Goal: Task Accomplishment & Management: Manage account settings

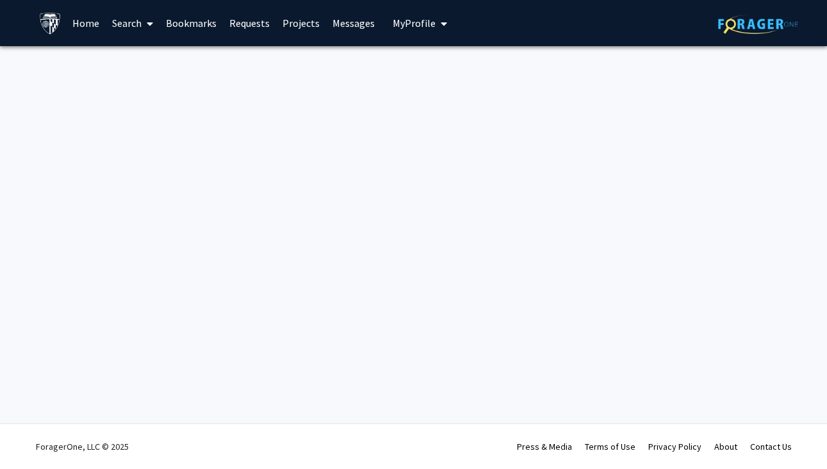
click at [126, 28] on link "Search" at bounding box center [133, 23] width 54 height 45
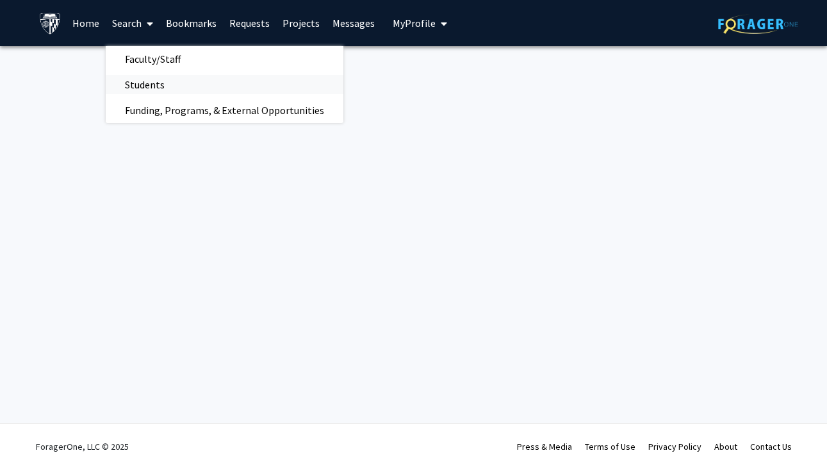
click at [142, 86] on span "Students" at bounding box center [145, 85] width 78 height 26
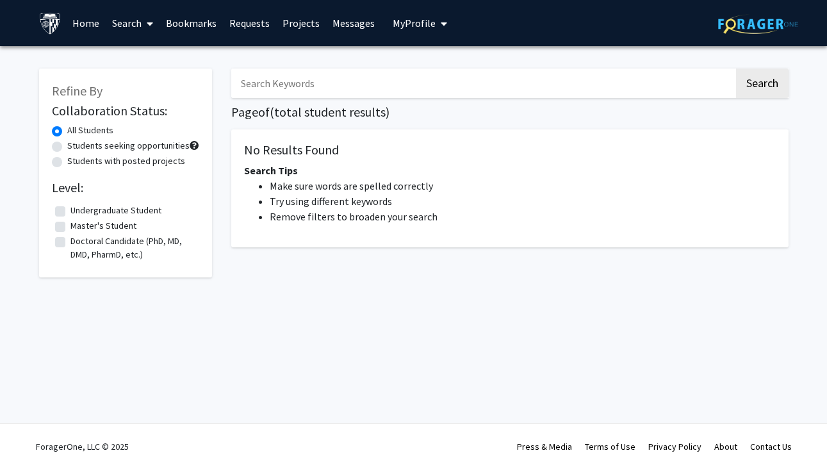
click at [139, 22] on link "Search" at bounding box center [133, 23] width 54 height 45
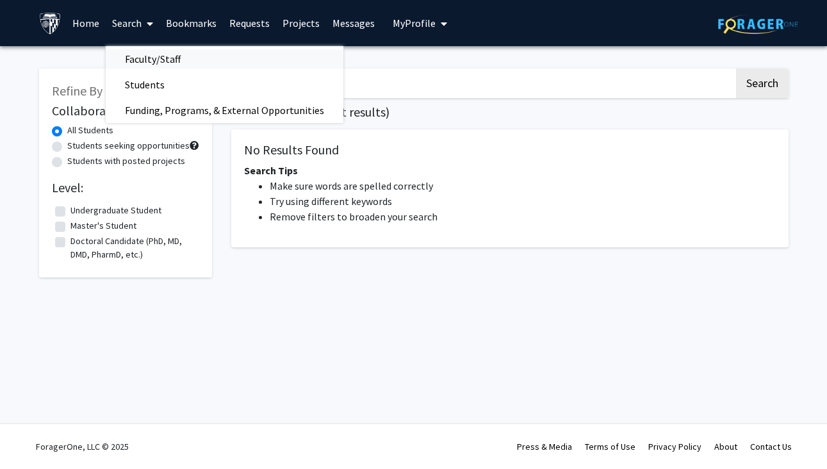
click at [156, 61] on span "Faculty/Staff" at bounding box center [153, 59] width 94 height 26
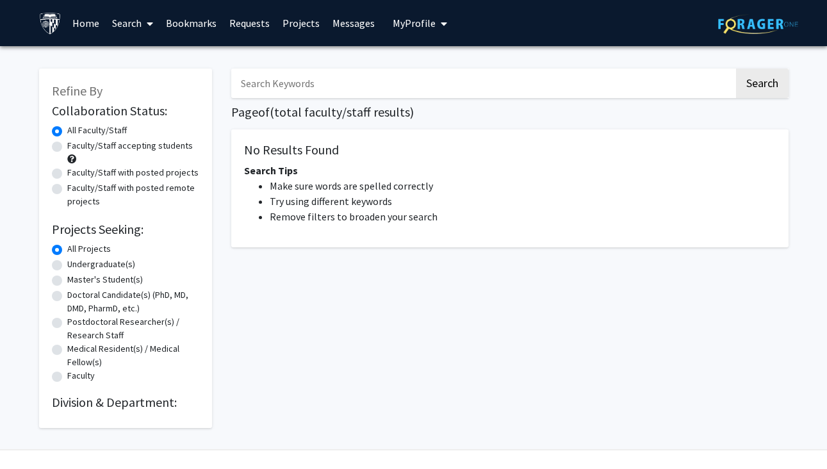
click at [290, 96] on input "Search Keywords" at bounding box center [482, 83] width 503 height 29
type input "L"
type input "allergy immunology"
click at [761, 85] on button "Search" at bounding box center [762, 83] width 53 height 29
click at [782, 90] on button "Search" at bounding box center [762, 83] width 53 height 29
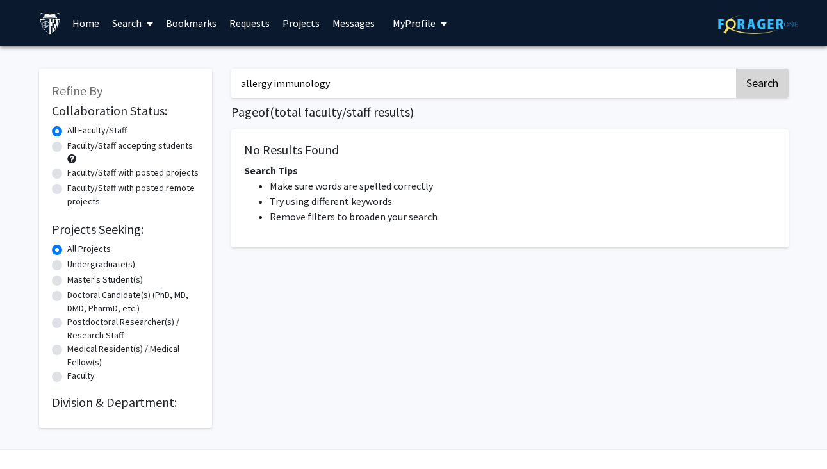
click at [772, 86] on button "Search" at bounding box center [762, 83] width 53 height 29
click at [571, 85] on input "allergy immunology" at bounding box center [482, 83] width 503 height 29
click at [761, 85] on button "Search" at bounding box center [762, 83] width 53 height 29
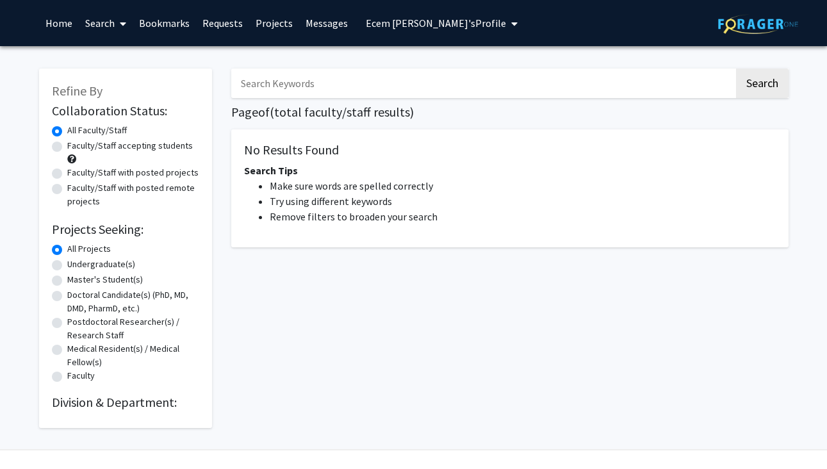
type input "allergy immunology"
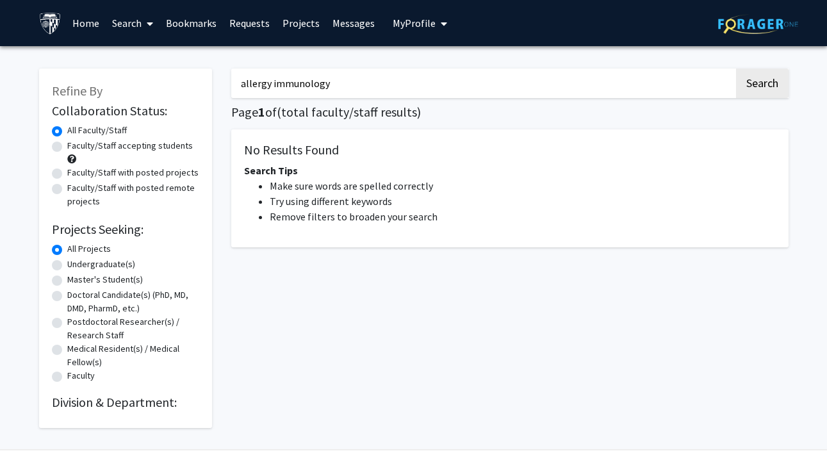
click at [348, 87] on input "allergy immunology" at bounding box center [482, 83] width 503 height 29
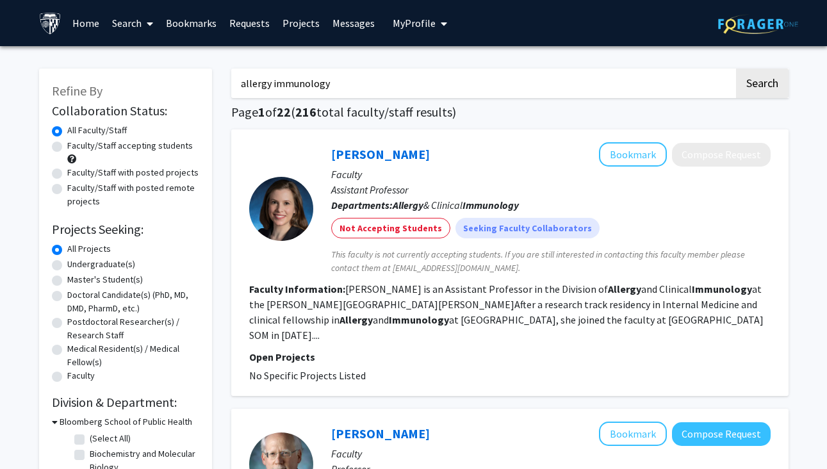
click at [761, 85] on button "Search" at bounding box center [762, 83] width 53 height 29
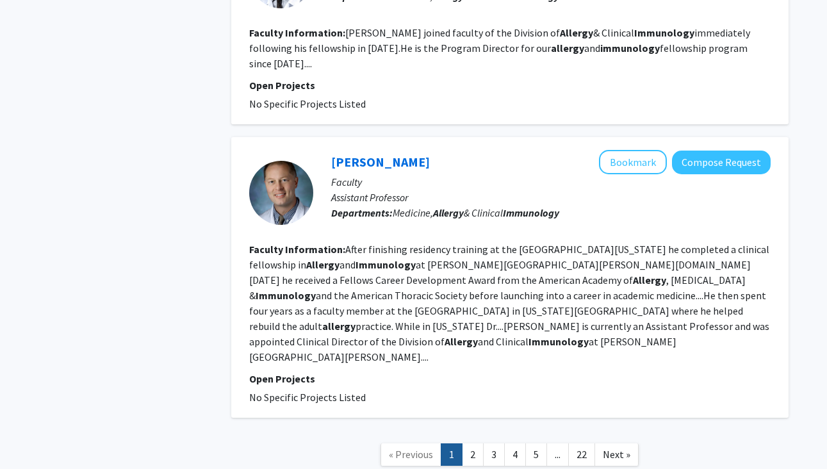
scroll to position [2269, 0]
click at [475, 444] on link "2" at bounding box center [473, 455] width 22 height 22
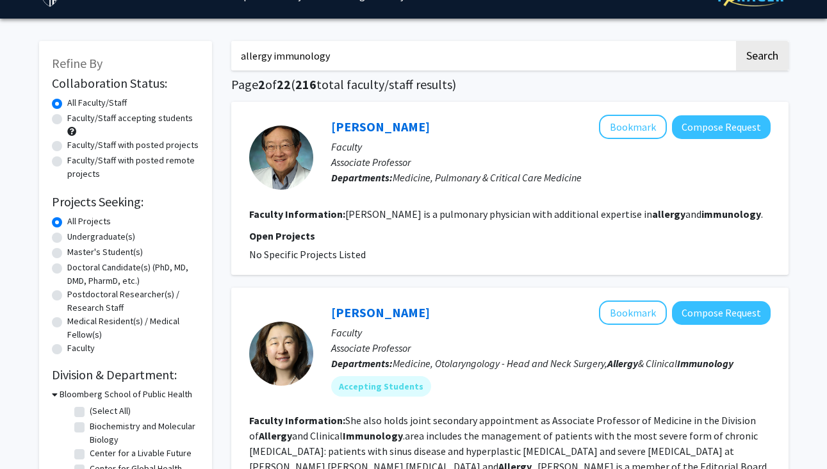
scroll to position [27, 0]
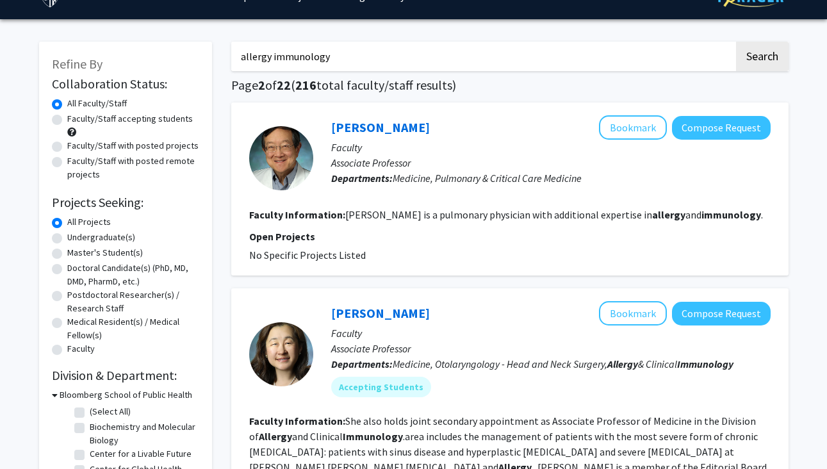
click at [67, 165] on label "Faculty/Staff with posted remote projects" at bounding box center [133, 167] width 132 height 27
click at [67, 163] on input "Faculty/Staff with posted remote projects" at bounding box center [71, 158] width 8 height 8
radio input "true"
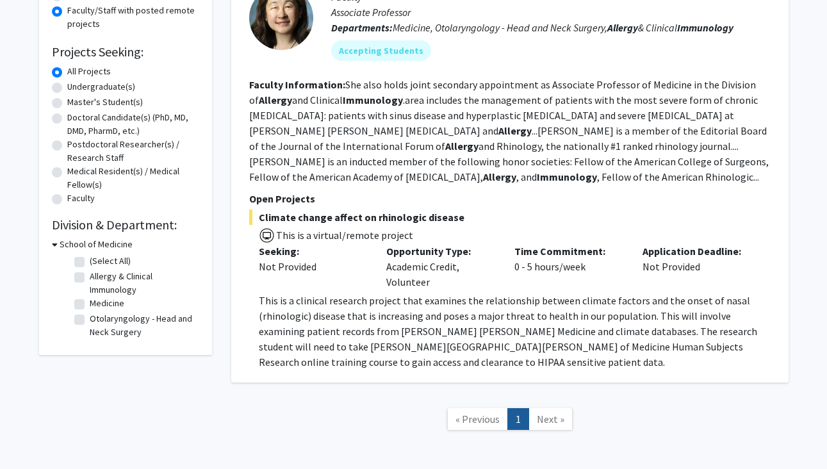
scroll to position [182, 0]
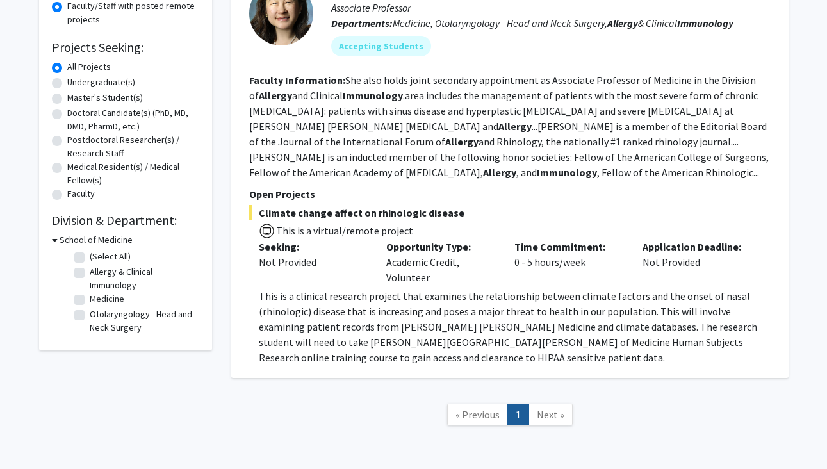
click at [329, 217] on span "Climate change affect on rhinologic disease" at bounding box center [509, 212] width 521 height 15
click at [293, 196] on p "Open Projects" at bounding box center [509, 193] width 521 height 15
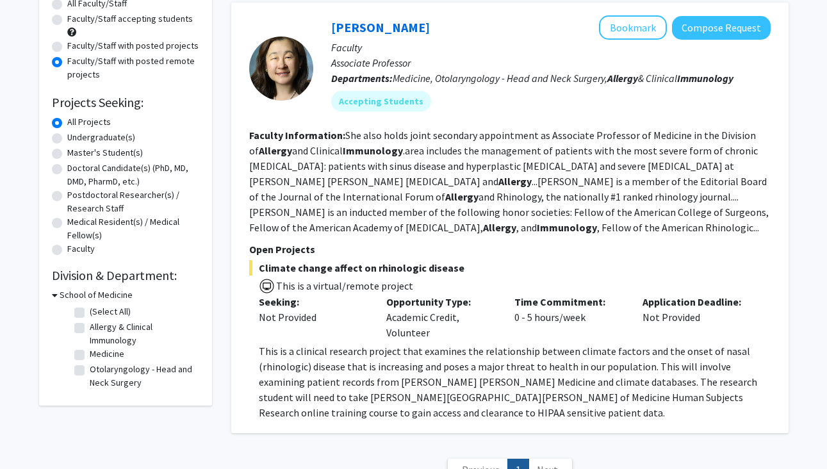
scroll to position [59, 0]
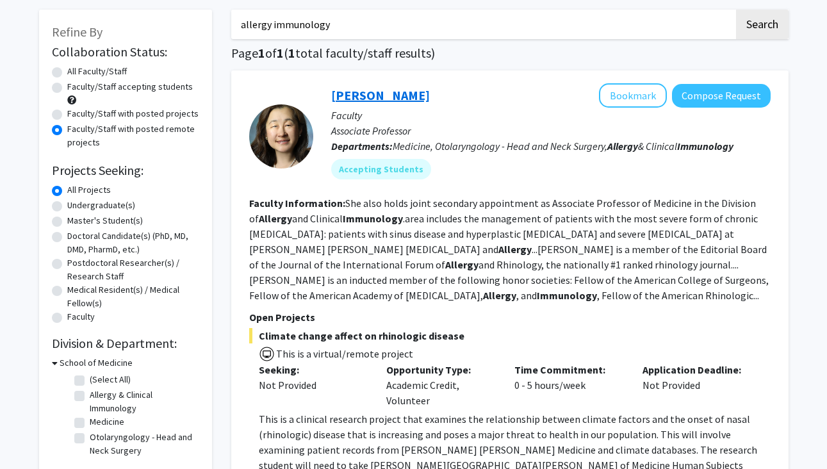
click at [357, 100] on link "[PERSON_NAME]" at bounding box center [380, 95] width 99 height 16
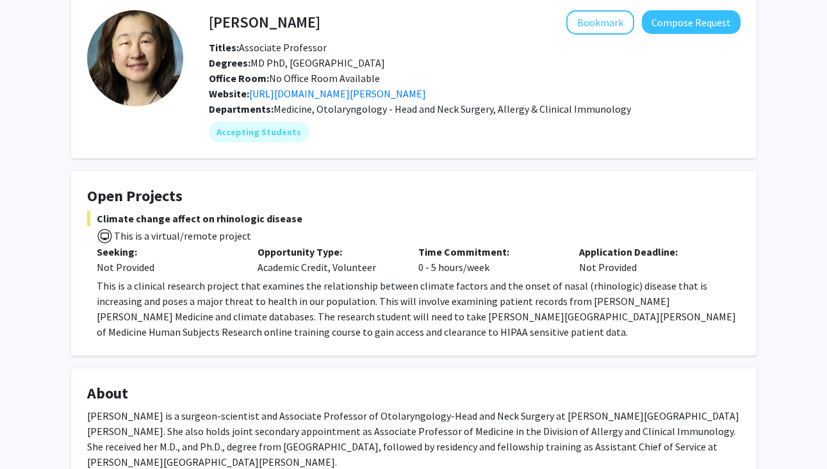
scroll to position [65, 0]
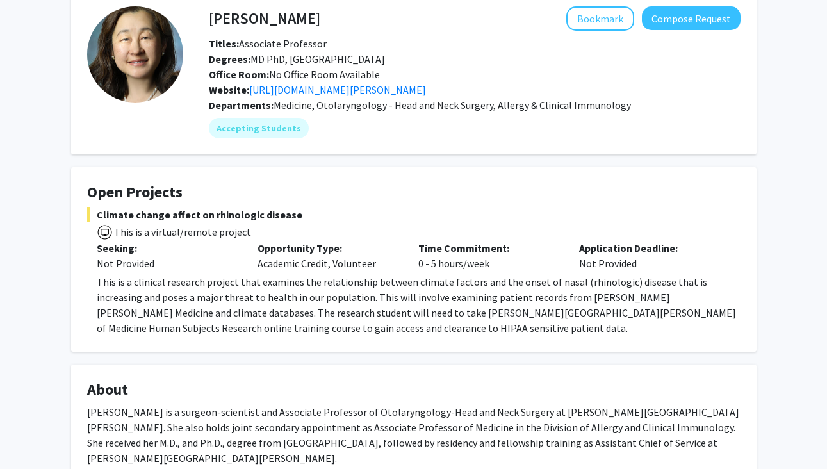
click at [87, 200] on h4 "Open Projects" at bounding box center [413, 192] width 653 height 19
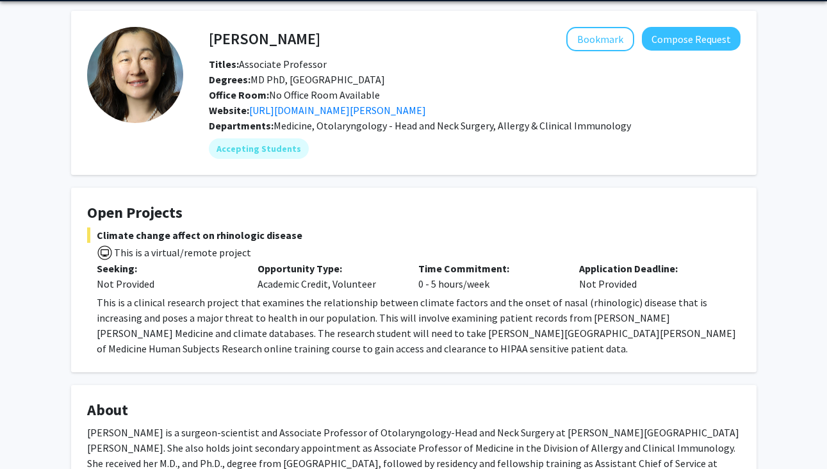
scroll to position [50, 0]
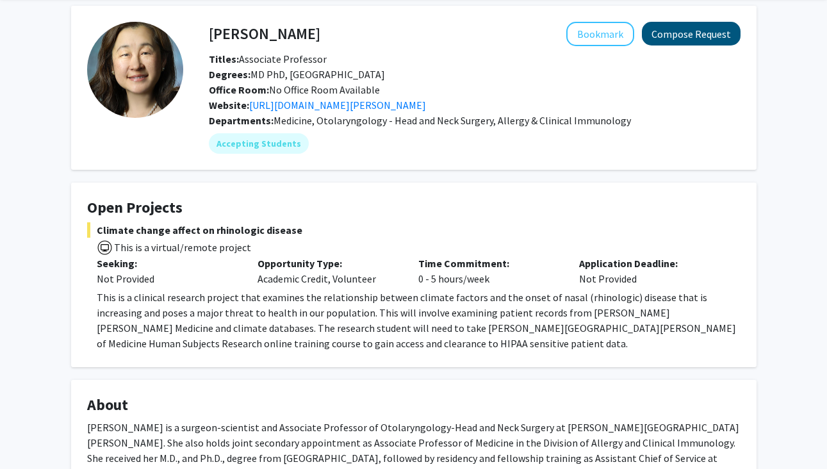
click at [706, 44] on button "Compose Request" at bounding box center [691, 34] width 99 height 24
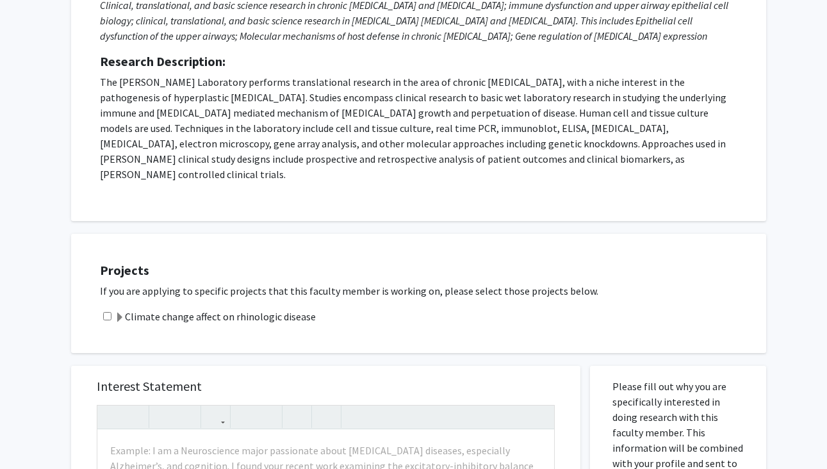
scroll to position [229, 0]
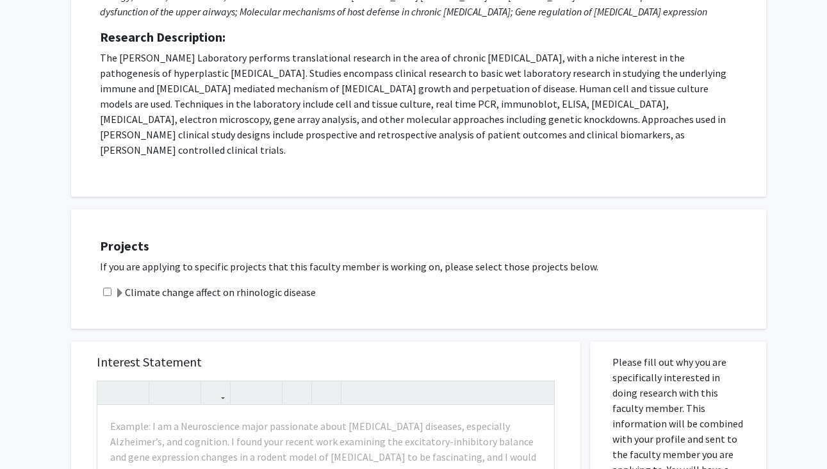
click at [107, 288] on input "checkbox" at bounding box center [107, 292] width 8 height 8
checkbox input "true"
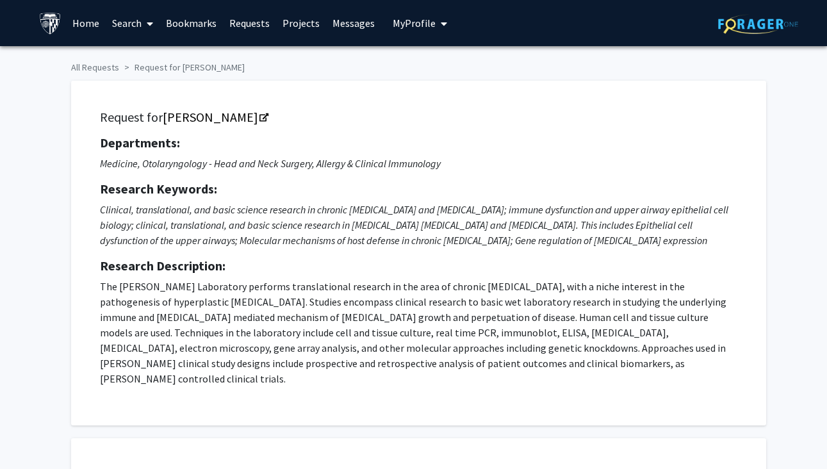
scroll to position [0, 0]
click at [441, 28] on icon "My profile dropdown to access profile and logout" at bounding box center [444, 24] width 6 height 10
click at [438, 74] on span "View Profile" at bounding box center [463, 74] width 58 height 14
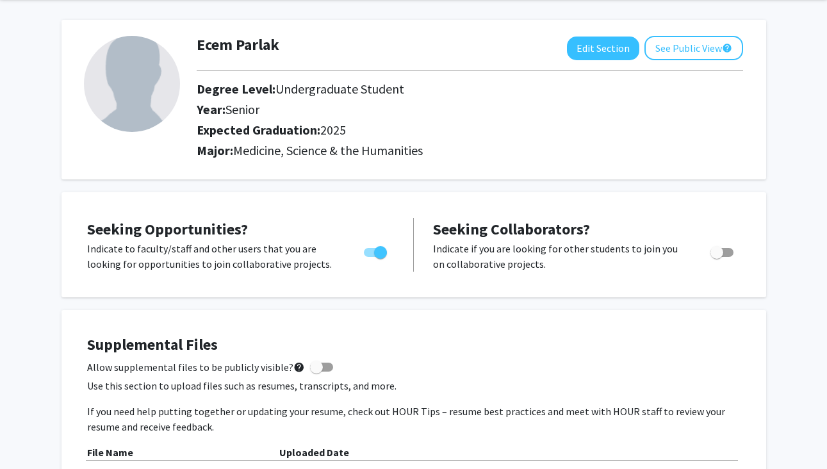
scroll to position [51, 0]
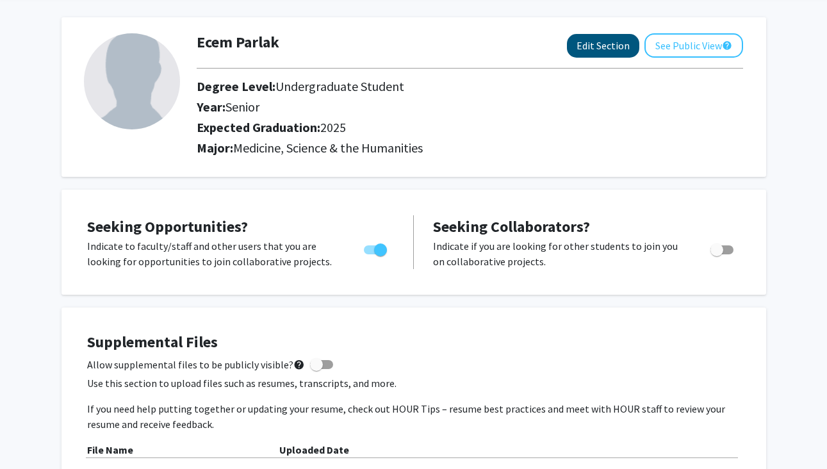
click at [623, 45] on button "Edit Section" at bounding box center [603, 46] width 72 height 24
select select "senior"
select select "2025"
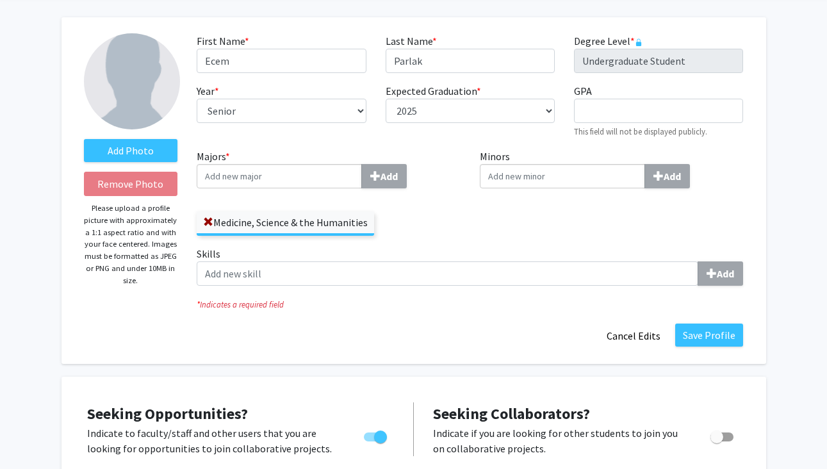
click at [329, 183] on input "Majors * Add" at bounding box center [279, 176] width 165 height 24
click at [371, 181] on span "submit" at bounding box center [375, 176] width 10 height 10
click at [375, 181] on span "submit" at bounding box center [375, 176] width 10 height 10
click at [322, 178] on input "Majors * Add" at bounding box center [279, 176] width 165 height 24
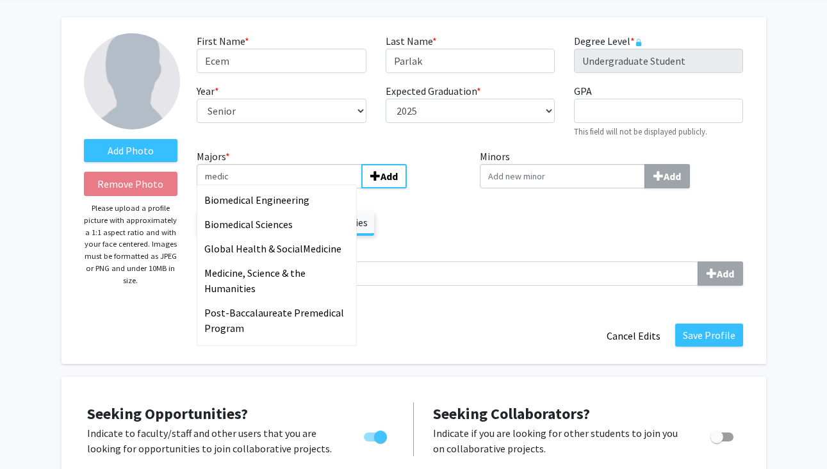
type input "medic"
click at [556, 181] on input "Minors Add" at bounding box center [562, 176] width 165 height 24
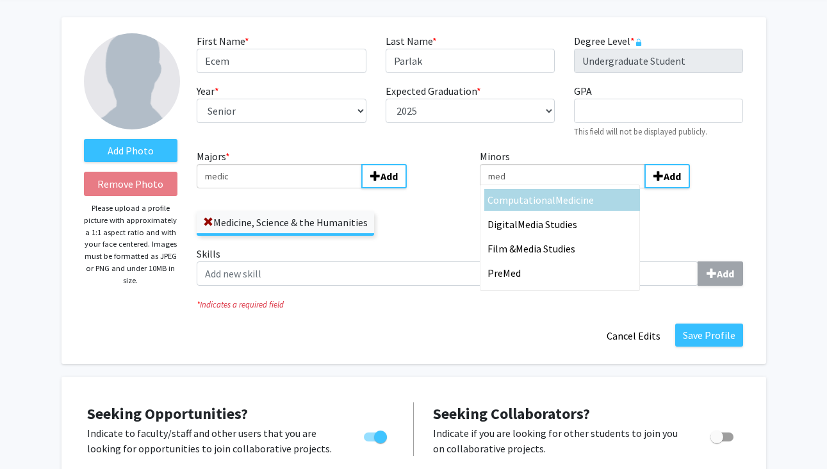
type input "med"
click at [749, 213] on div "Minors med Computational Med icine Digital Med ia Studies Film & Med ia Studies…" at bounding box center [611, 197] width 283 height 97
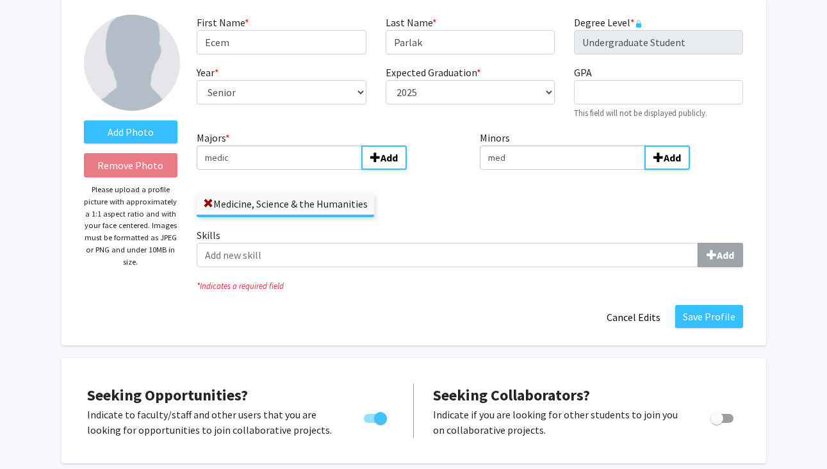
scroll to position [69, 0]
click at [118, 127] on label "Add Photo" at bounding box center [131, 132] width 94 height 23
click at [0, 0] on input "Add Photo" at bounding box center [0, 0] width 0 height 0
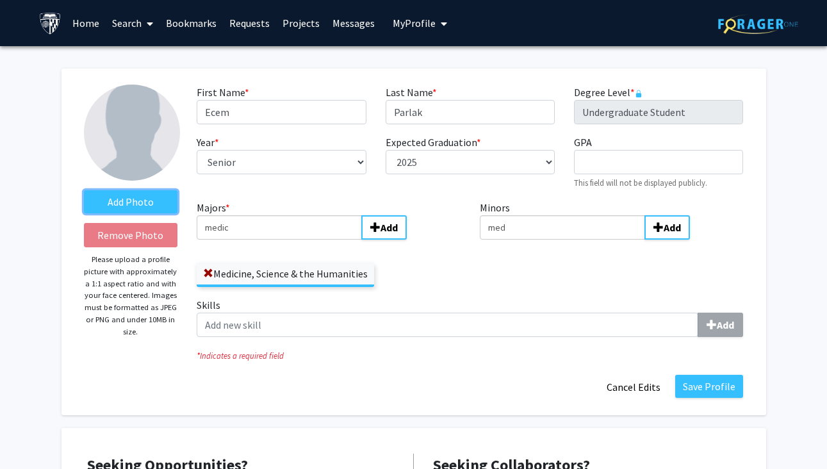
scroll to position [0, 0]
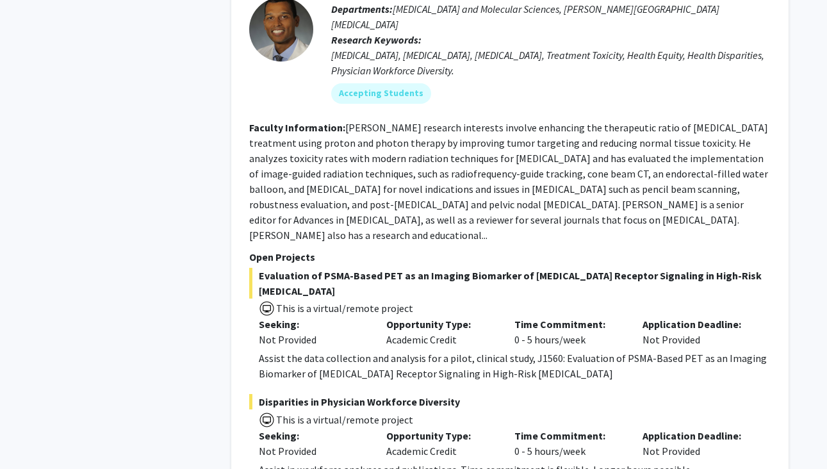
scroll to position [6167, 0]
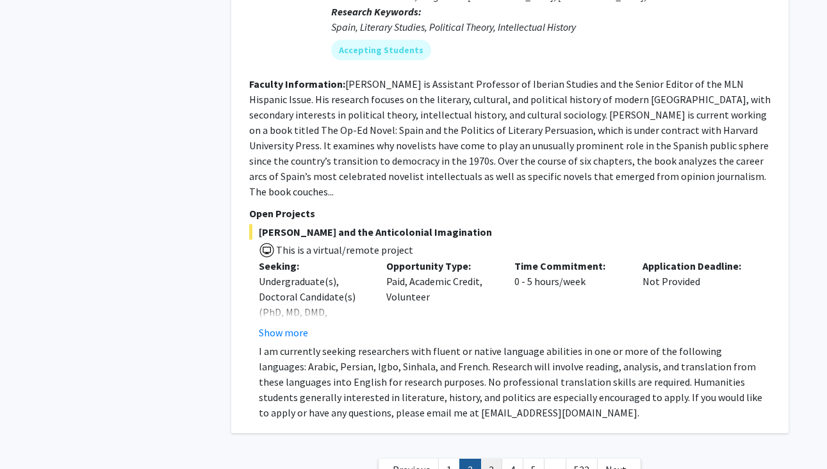
scroll to position [4722, 0]
click at [485, 459] on link "3" at bounding box center [491, 470] width 22 height 22
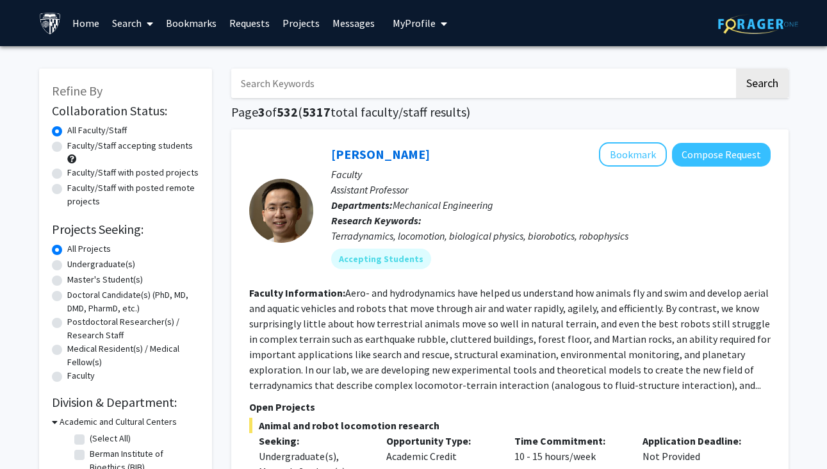
click at [67, 266] on label "Undergraduate(s)" at bounding box center [101, 263] width 68 height 13
click at [67, 266] on input "Undergraduate(s)" at bounding box center [71, 261] width 8 height 8
radio input "true"
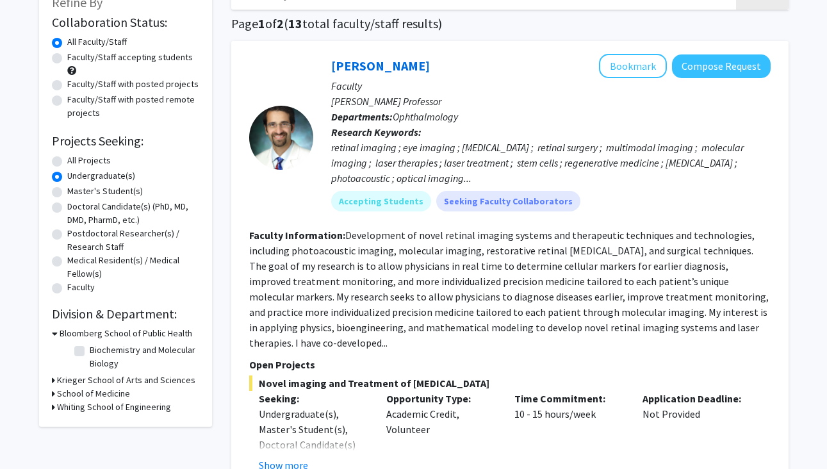
scroll to position [83, 0]
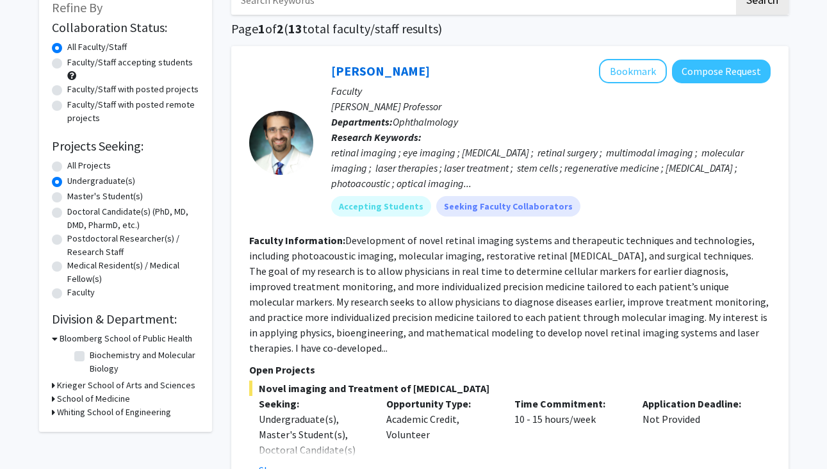
click at [67, 67] on label "Faculty/Staff accepting students" at bounding box center [130, 62] width 126 height 13
click at [67, 64] on input "Faculty/Staff accepting students" at bounding box center [71, 60] width 8 height 8
radio input "true"
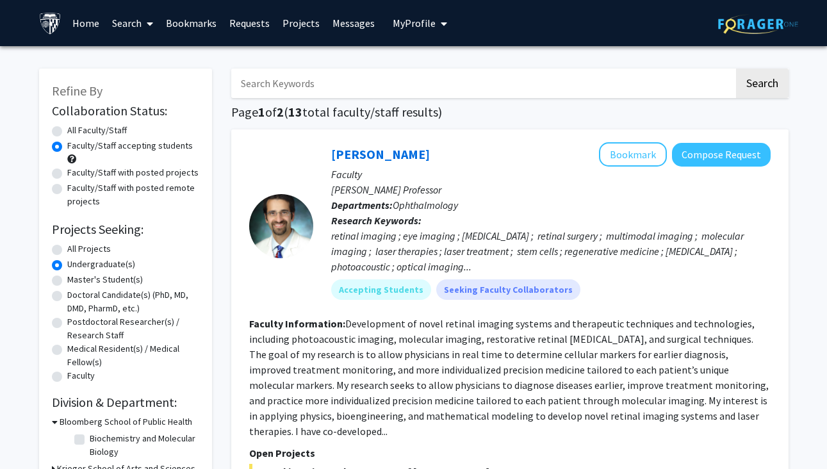
click at [62, 177] on div "Faculty/Staff with posted projects" at bounding box center [125, 173] width 147 height 15
click at [67, 175] on label "Faculty/Staff with posted projects" at bounding box center [132, 172] width 131 height 13
click at [67, 174] on input "Faculty/Staff with posted projects" at bounding box center [71, 170] width 8 height 8
radio input "true"
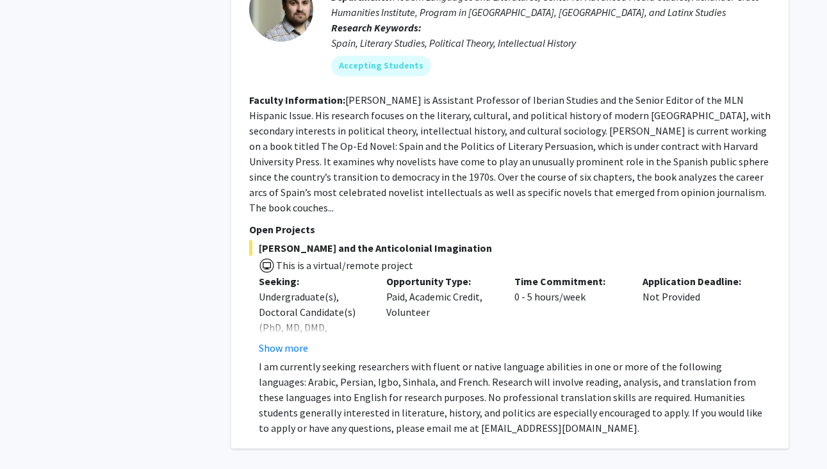
scroll to position [5562, 0]
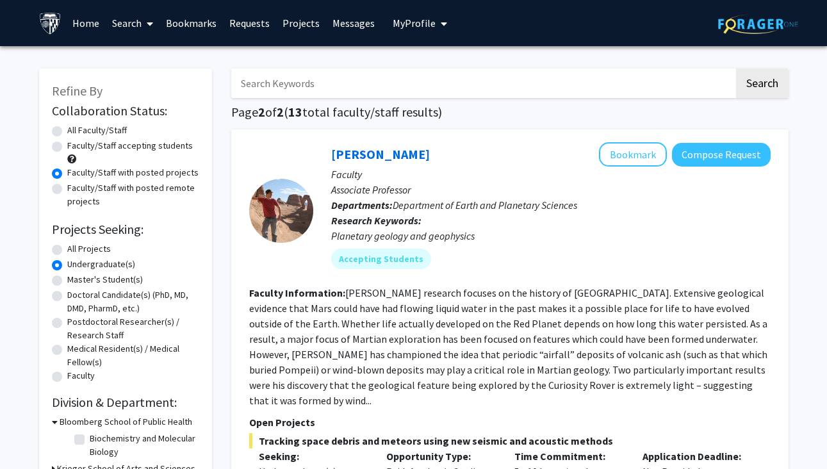
click at [67, 145] on label "Faculty/Staff accepting students" at bounding box center [130, 145] width 126 height 13
click at [67, 145] on input "Faculty/Staff accepting students" at bounding box center [71, 143] width 8 height 8
radio input "true"
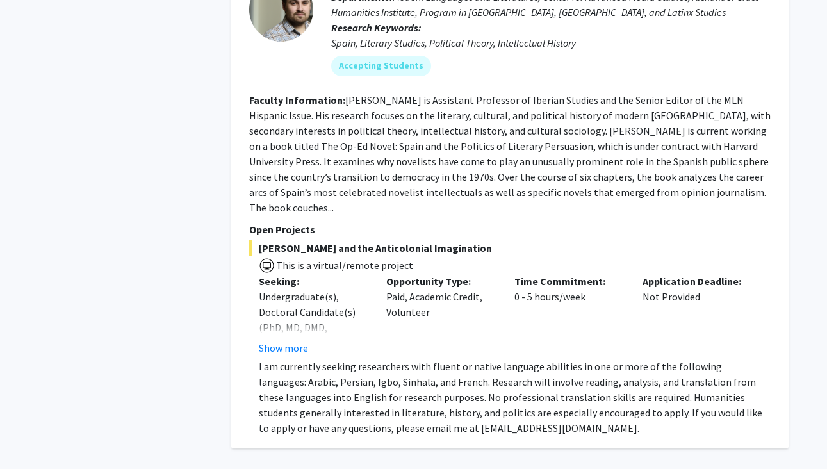
scroll to position [5562, 0]
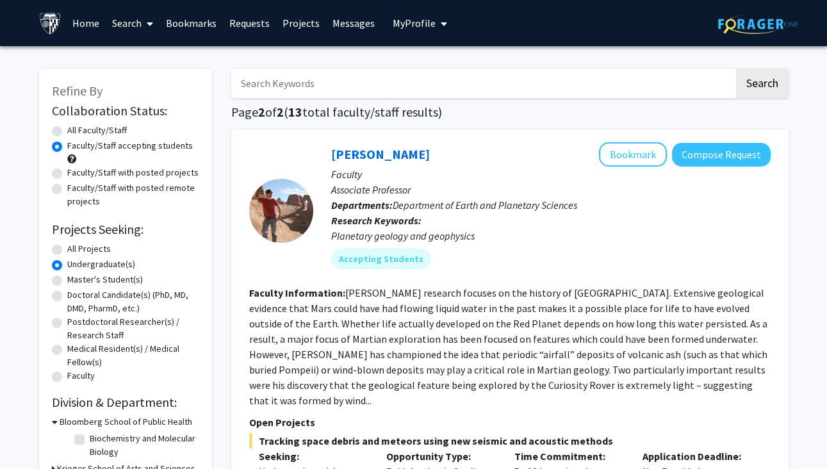
click at [151, 20] on icon at bounding box center [150, 24] width 6 height 10
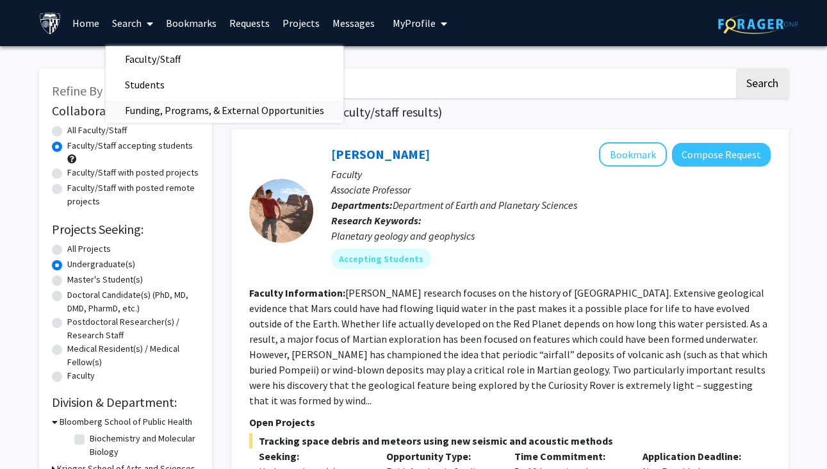
click at [165, 117] on span "Funding, Programs, & External Opportunities" at bounding box center [225, 110] width 238 height 26
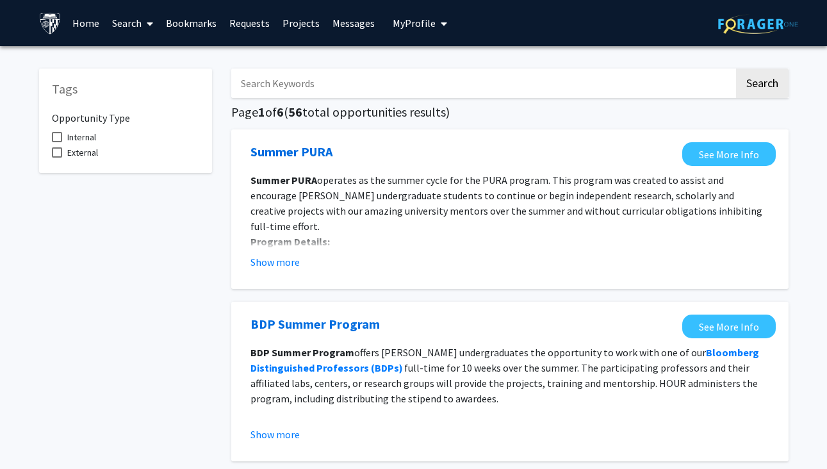
click at [149, 22] on icon at bounding box center [150, 24] width 6 height 10
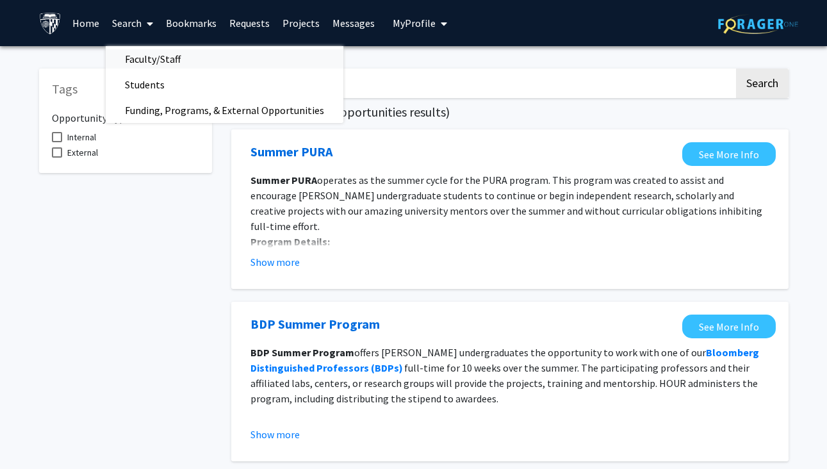
click at [160, 61] on span "Faculty/Staff" at bounding box center [153, 59] width 94 height 26
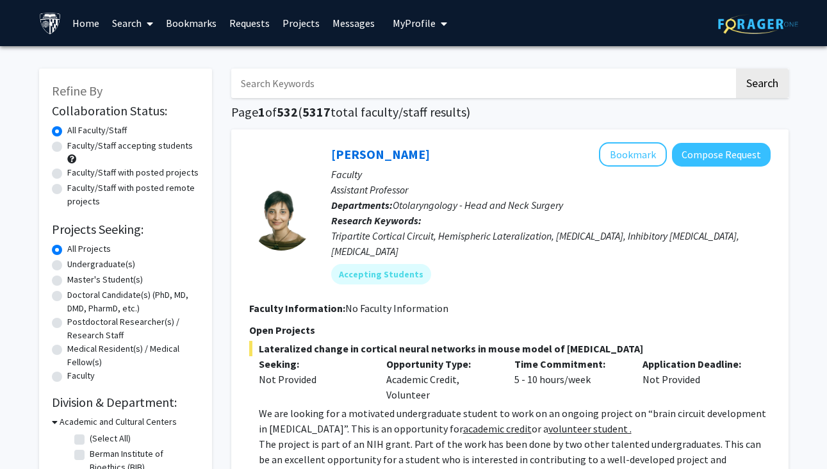
click at [268, 93] on input "Search Keywords" at bounding box center [482, 83] width 503 height 29
type input "dermatology"
click at [761, 85] on button "Search" at bounding box center [762, 83] width 53 height 29
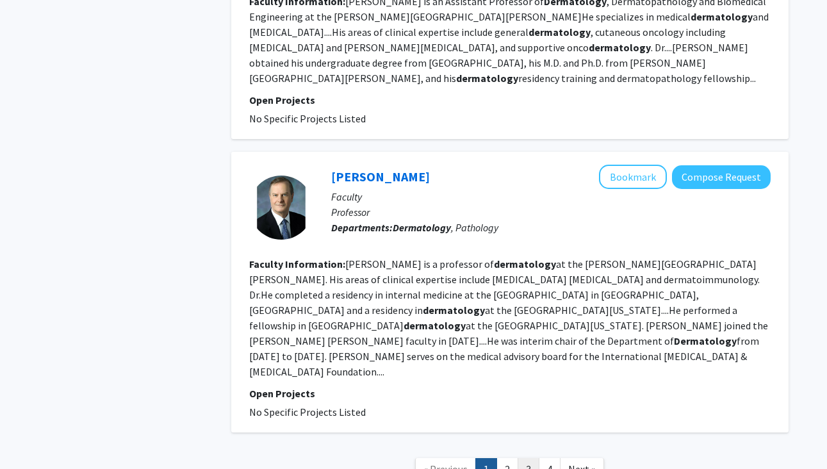
scroll to position [2381, 0]
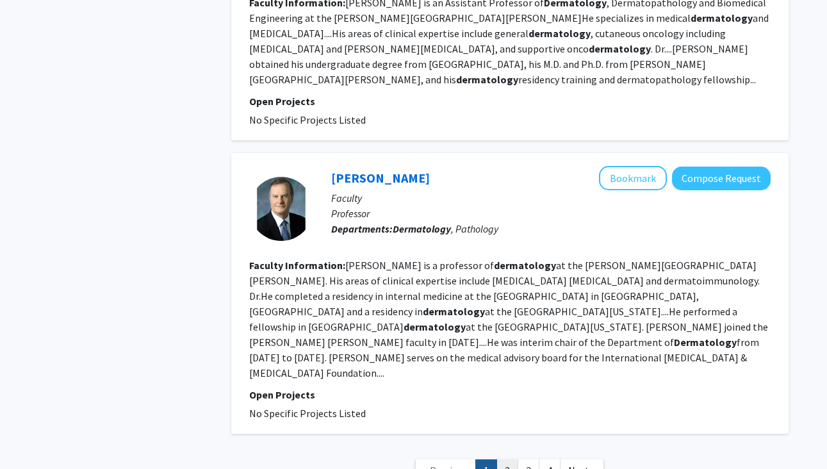
click at [516, 459] on link "2" at bounding box center [507, 470] width 22 height 22
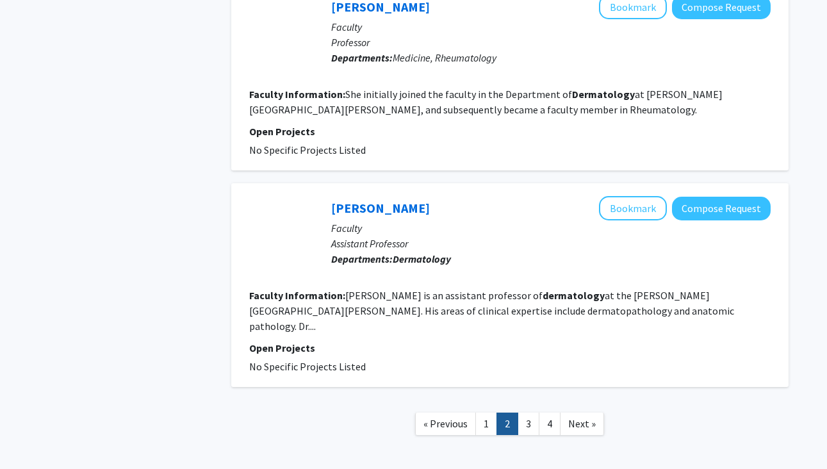
scroll to position [2105, 0]
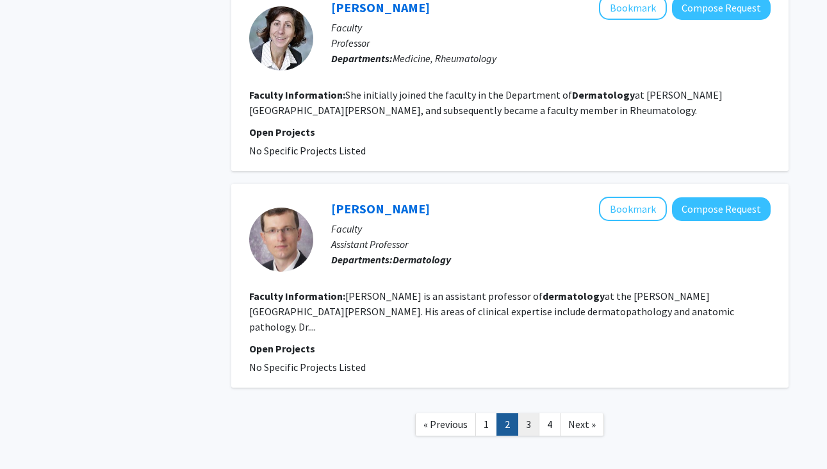
click at [525, 413] on link "3" at bounding box center [529, 424] width 22 height 22
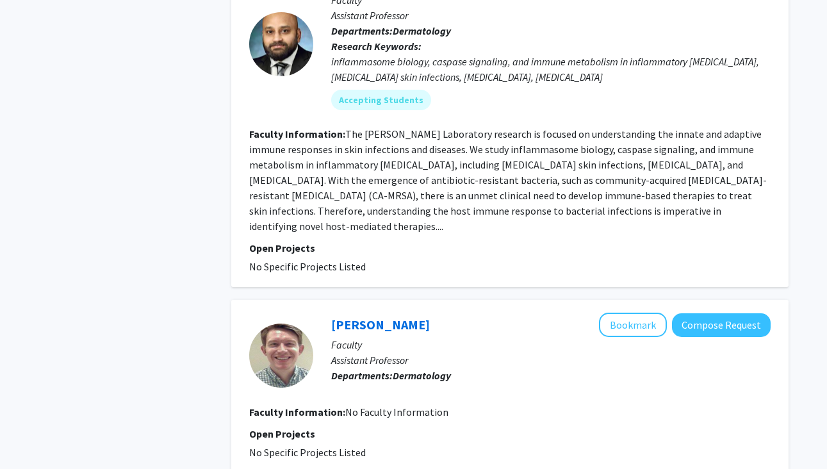
scroll to position [2052, 0]
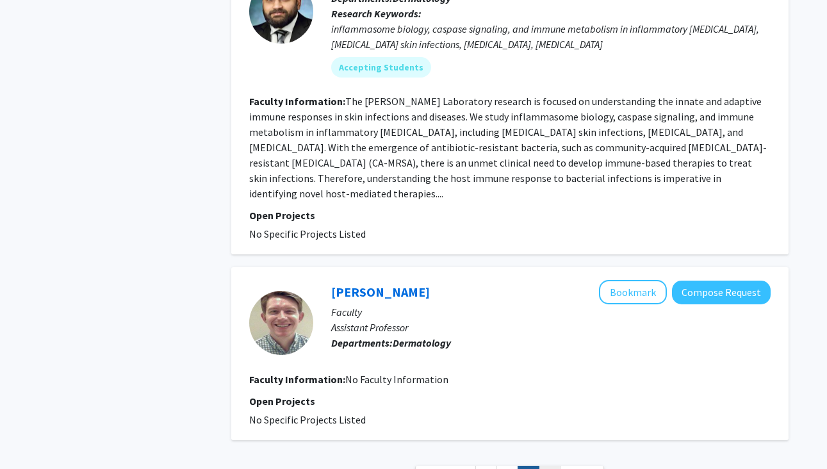
click at [550, 466] on link "4" at bounding box center [550, 477] width 22 height 22
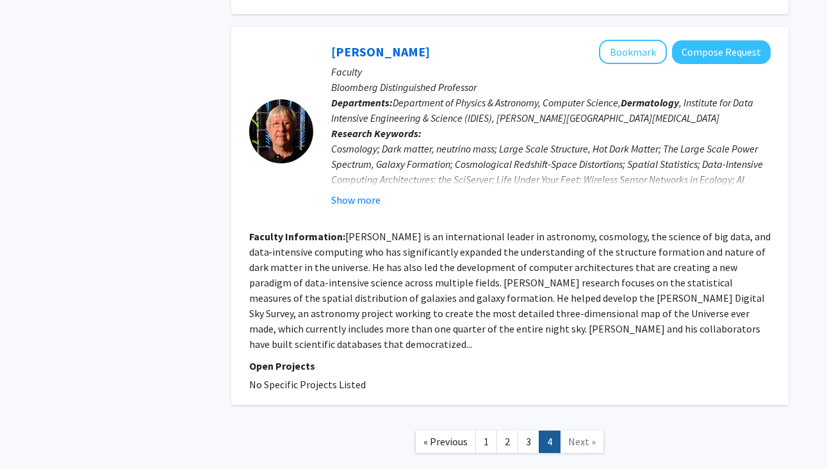
scroll to position [1063, 0]
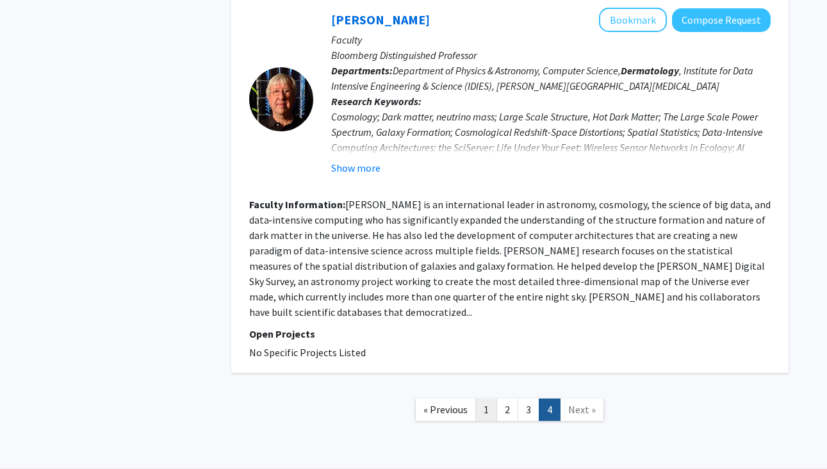
click at [488, 400] on link "1" at bounding box center [486, 409] width 22 height 22
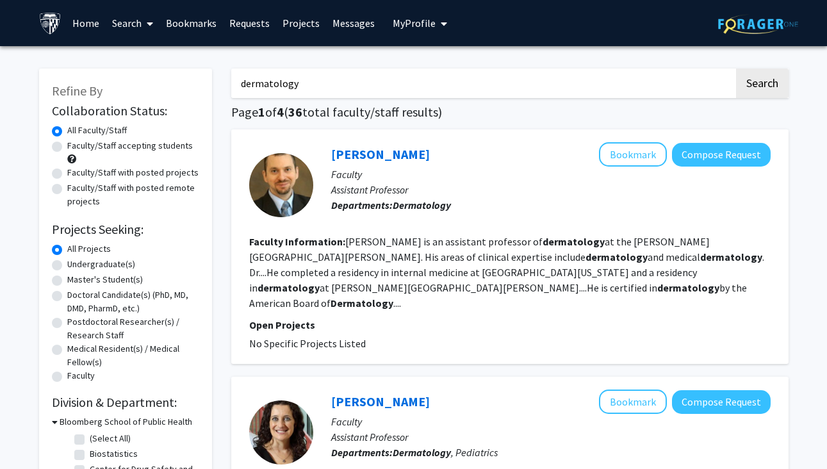
click at [426, 29] on span "My Profile" at bounding box center [414, 23] width 43 height 13
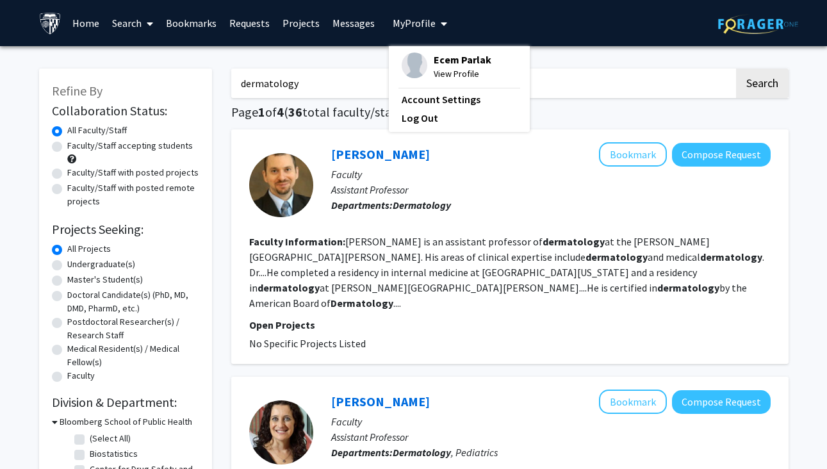
click at [409, 63] on img at bounding box center [415, 66] width 26 height 26
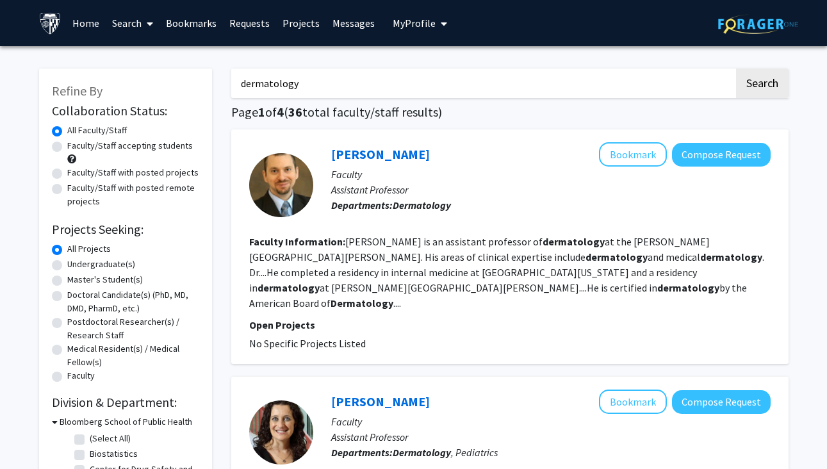
click at [421, 30] on button "My Profile" at bounding box center [420, 23] width 62 height 46
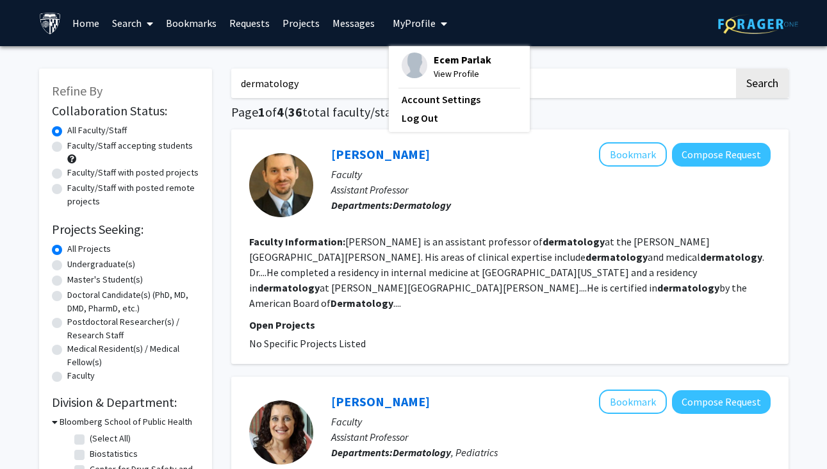
click at [436, 78] on span "View Profile" at bounding box center [463, 74] width 58 height 14
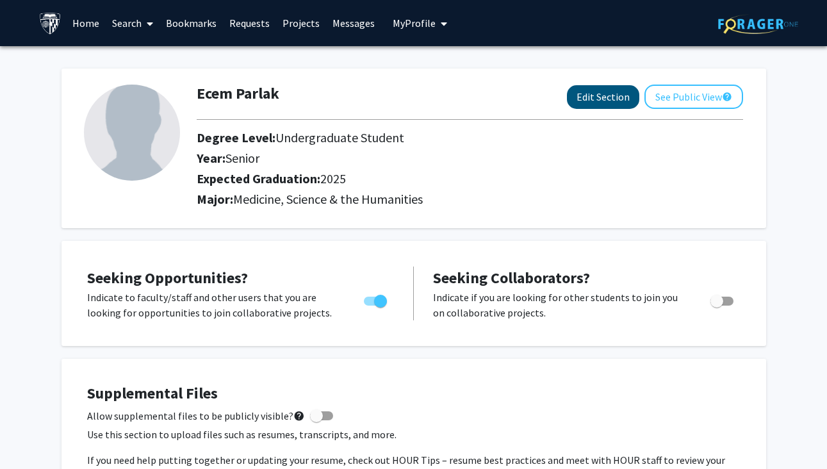
click at [616, 95] on button "Edit Section" at bounding box center [603, 97] width 72 height 24
select select "senior"
select select "2025"
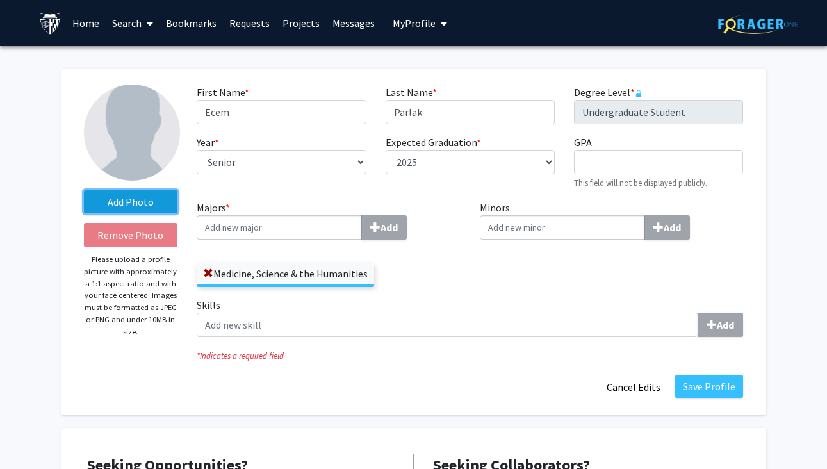
click at [156, 195] on label "Add Photo" at bounding box center [131, 201] width 94 height 23
click at [0, 0] on input "Add Photo" at bounding box center [0, 0] width 0 height 0
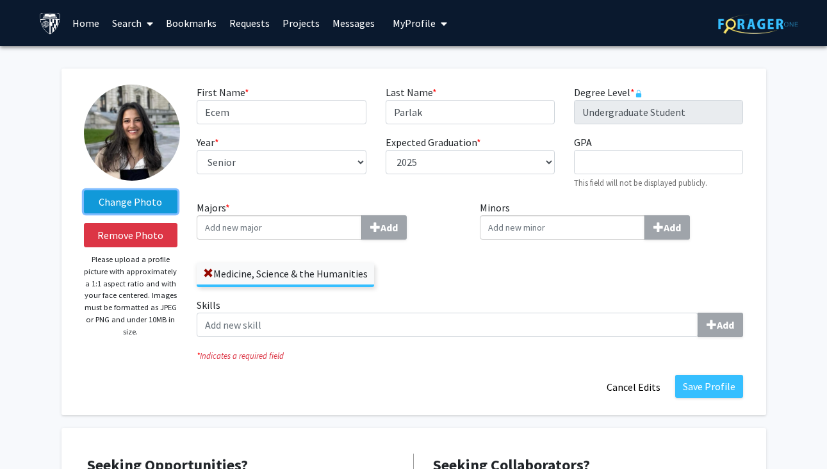
click at [138, 200] on label "Change Photo" at bounding box center [131, 201] width 94 height 23
click at [0, 0] on input "Change Photo" at bounding box center [0, 0] width 0 height 0
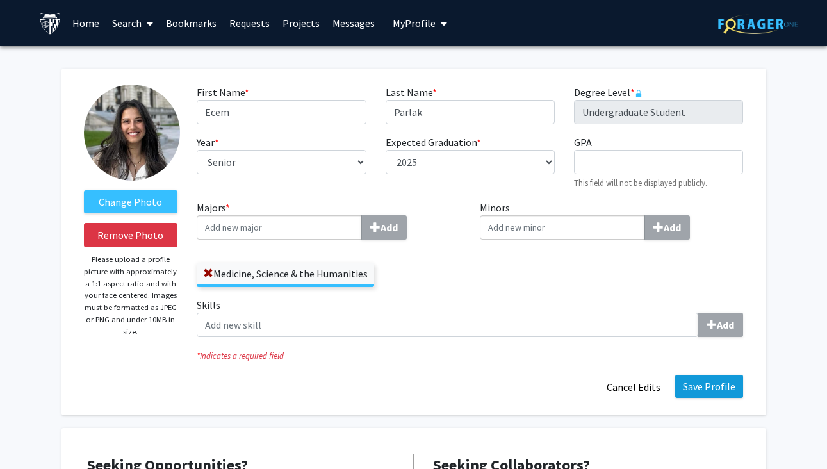
click at [694, 391] on button "Save Profile" at bounding box center [709, 386] width 68 height 23
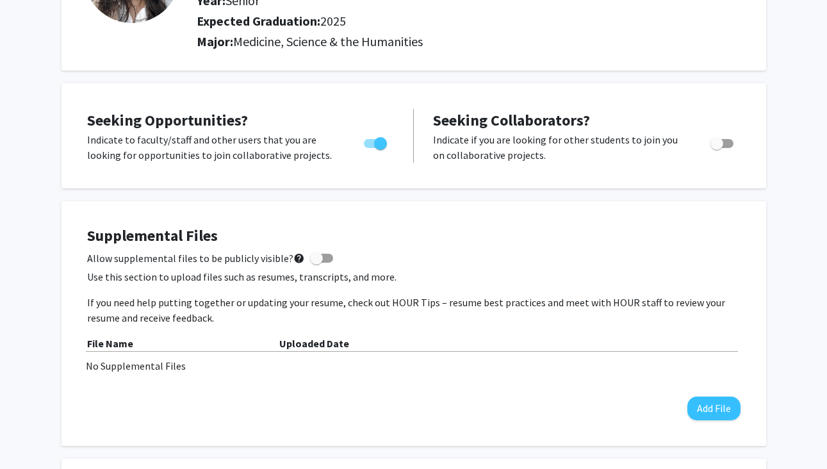
scroll to position [161, 0]
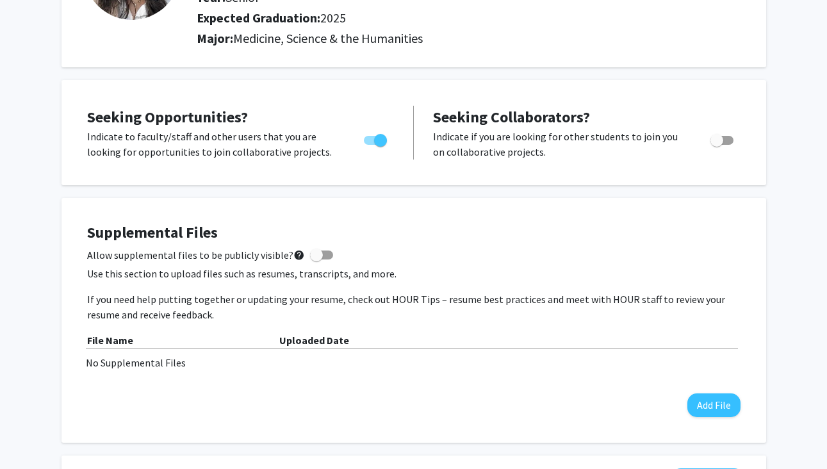
click at [729, 140] on span "Toggle" at bounding box center [721, 140] width 23 height 9
click at [717, 145] on input "Would you like to receive other student requests to work with you?" at bounding box center [716, 145] width 1 height 1
checkbox input "true"
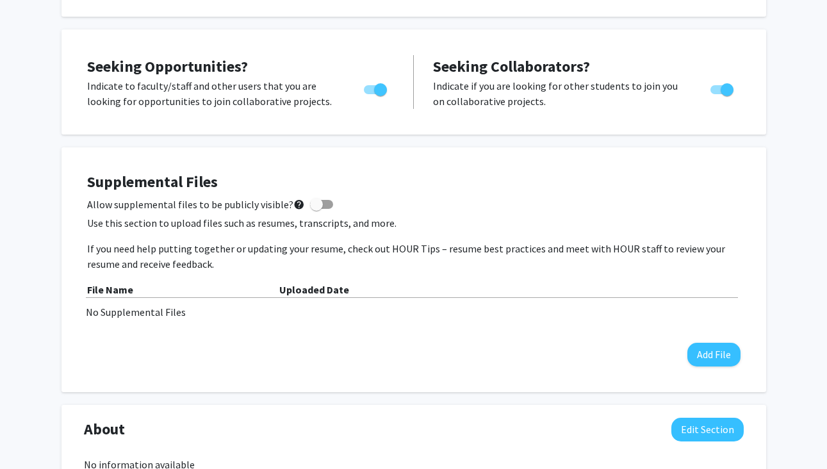
scroll to position [213, 0]
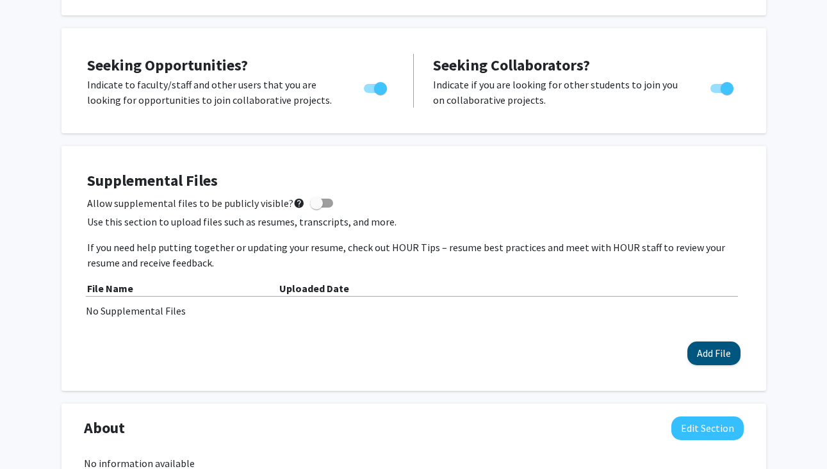
click at [728, 350] on button "Add File" at bounding box center [713, 353] width 53 height 24
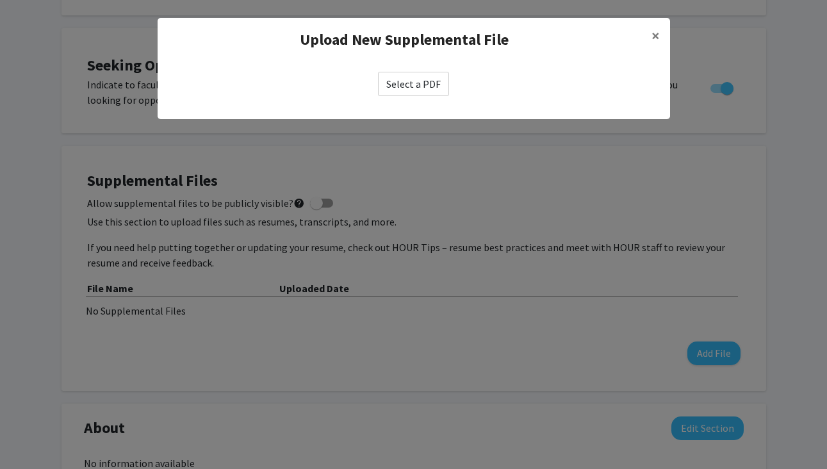
click at [407, 88] on label "Select a PDF" at bounding box center [413, 84] width 71 height 24
click at [0, 0] on input "Select a PDF" at bounding box center [0, 0] width 0 height 0
select select "custom"
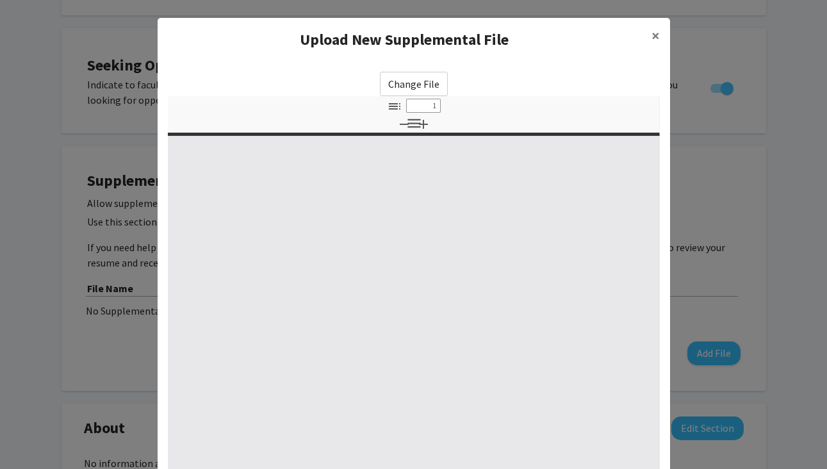
type input "0"
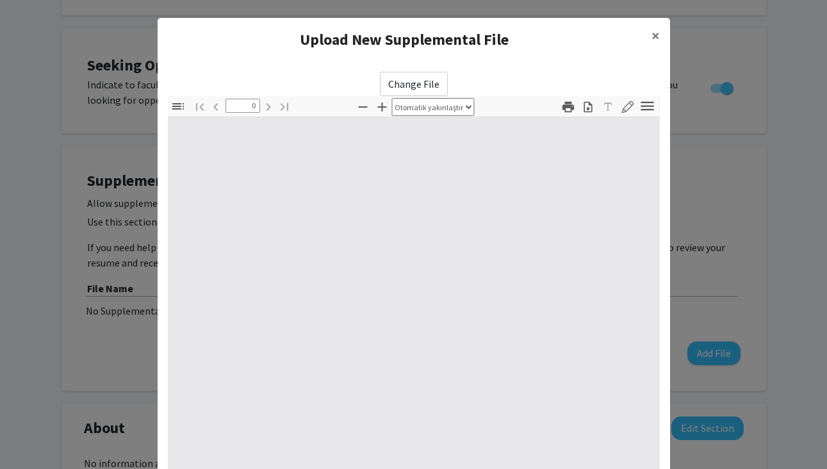
select select "custom"
type input "1"
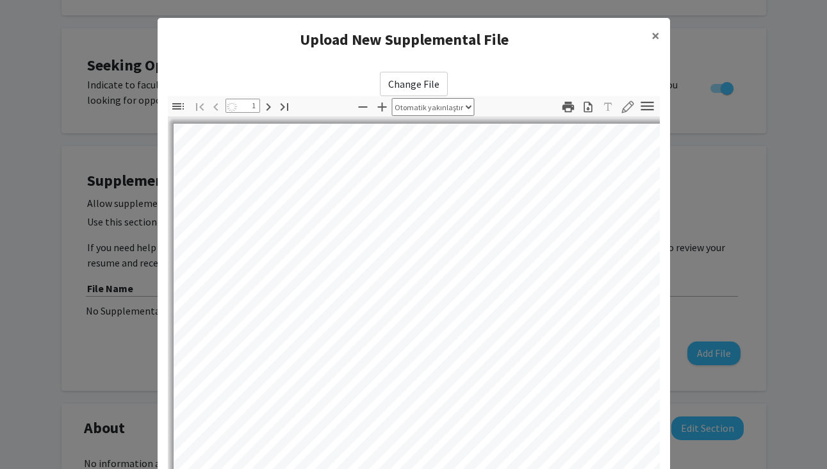
select select "auto"
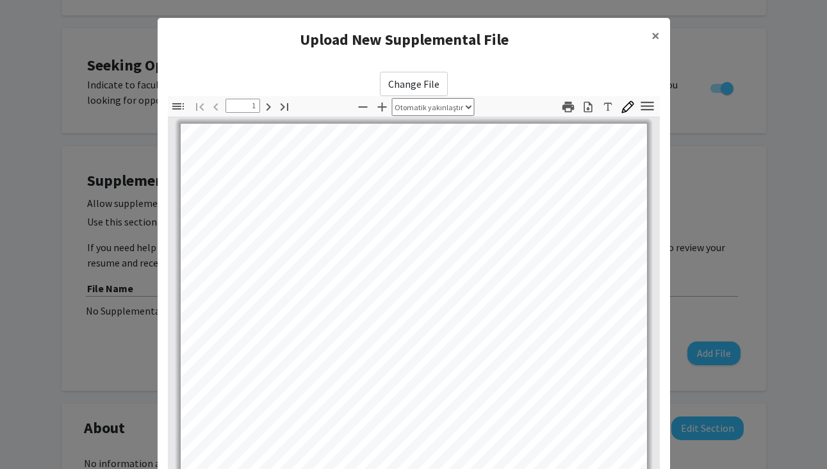
scroll to position [1, 0]
click at [649, 37] on button "×" at bounding box center [655, 36] width 29 height 36
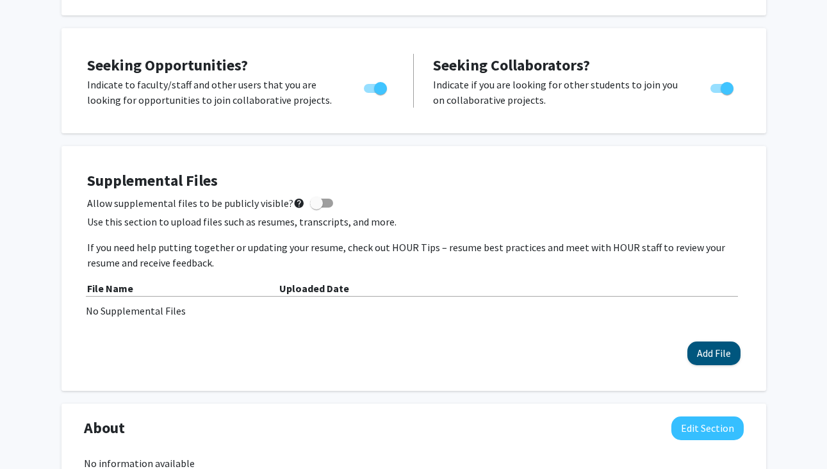
click at [706, 354] on button "Add File" at bounding box center [713, 353] width 53 height 24
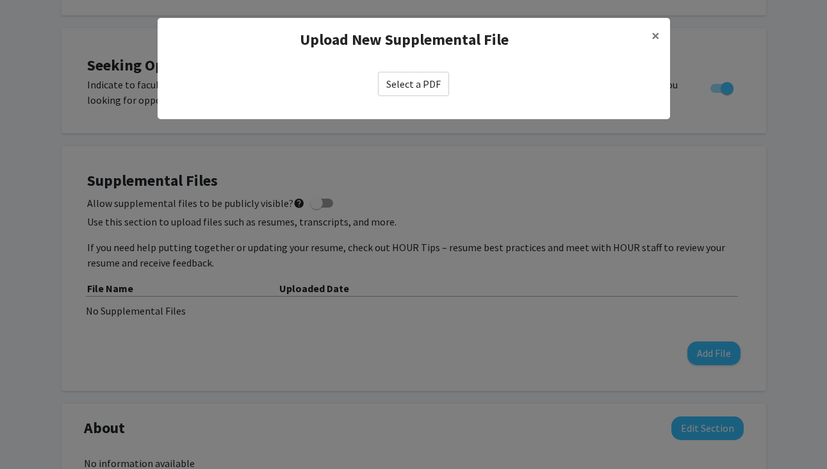
click at [407, 80] on label "Select a PDF" at bounding box center [413, 84] width 71 height 24
click at [0, 0] on input "Select a PDF" at bounding box center [0, 0] width 0 height 0
select select "custom"
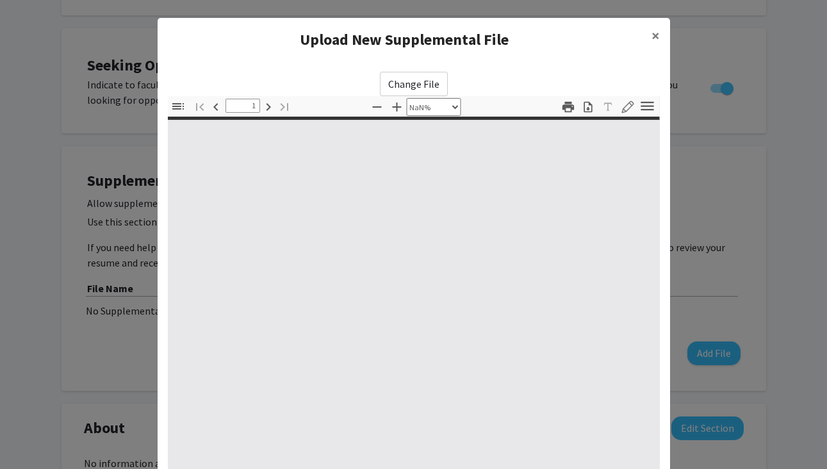
type input "0"
select select "custom"
type input "1"
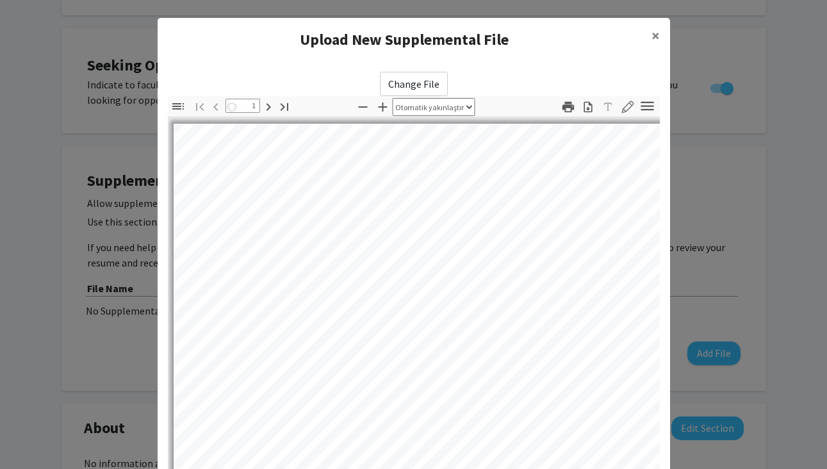
select select "auto"
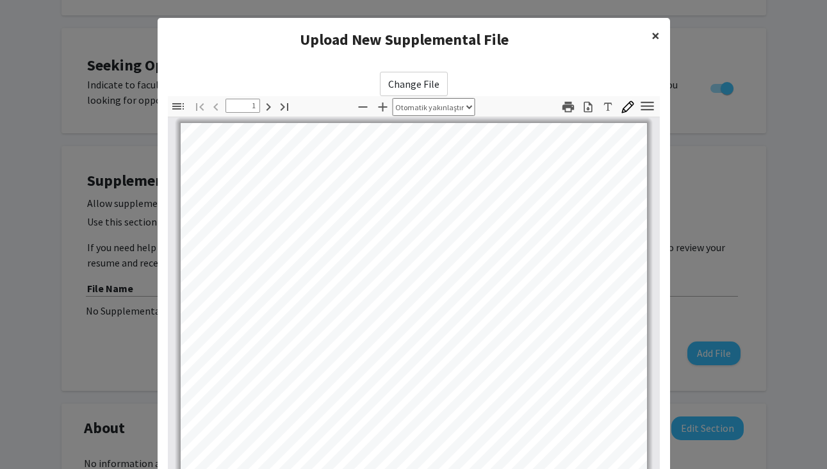
click at [654, 38] on span "×" at bounding box center [655, 36] width 8 height 20
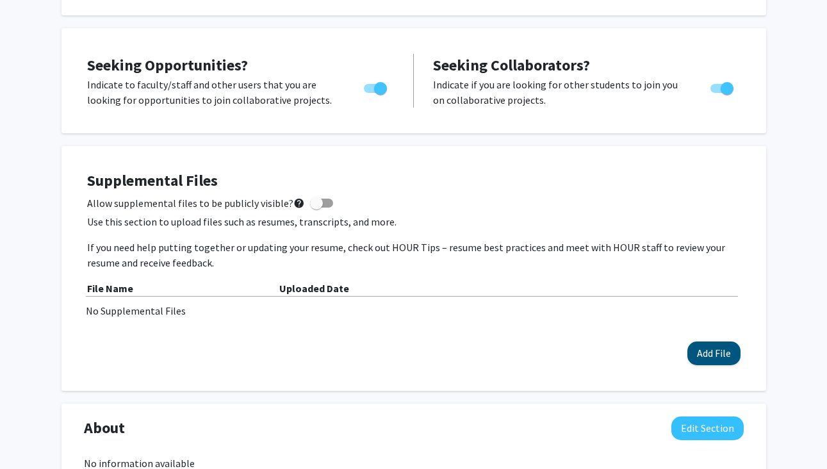
click at [715, 364] on button "Add File" at bounding box center [713, 353] width 53 height 24
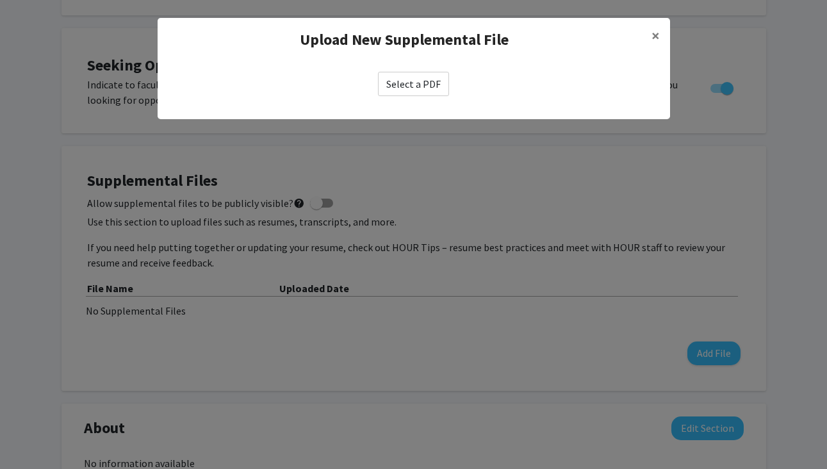
click at [414, 86] on label "Select a PDF" at bounding box center [413, 84] width 71 height 24
click at [0, 0] on input "Select a PDF" at bounding box center [0, 0] width 0 height 0
select select "custom"
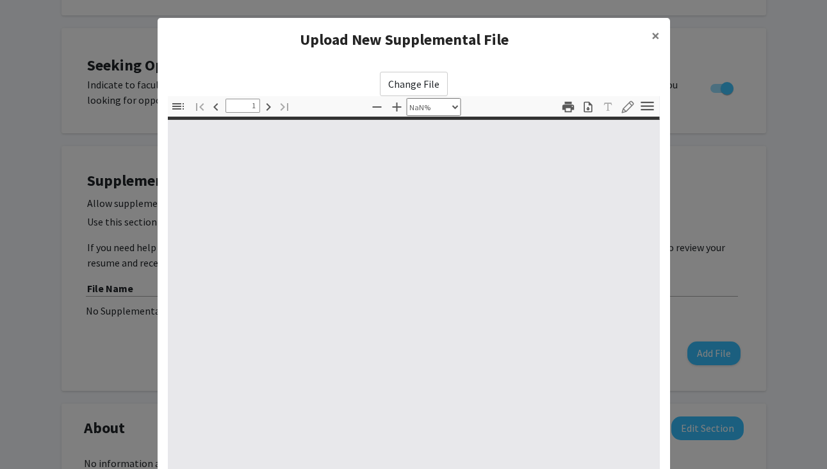
type input "0"
select select "auto"
type input "1"
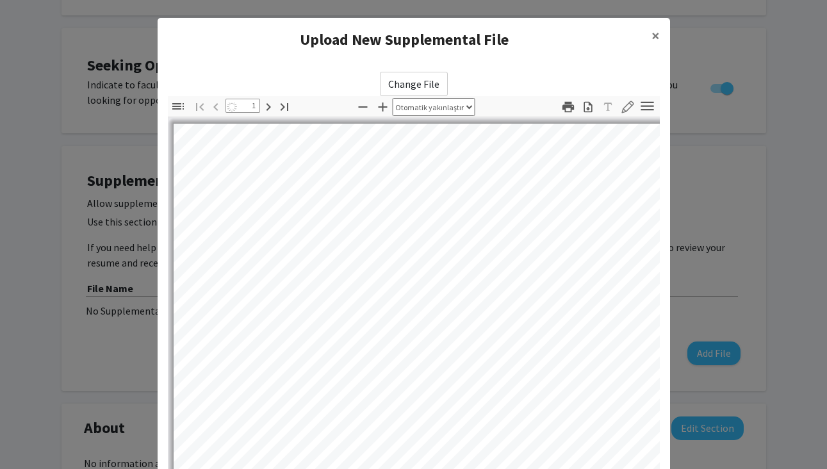
select select "auto"
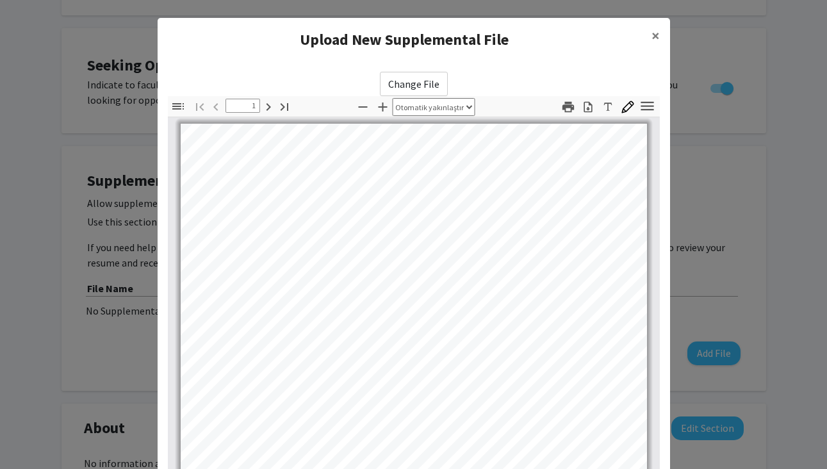
scroll to position [0, 0]
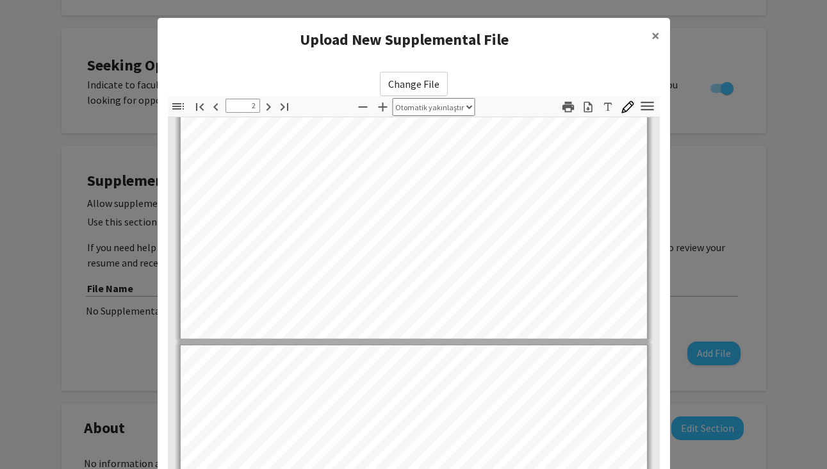
type input "3"
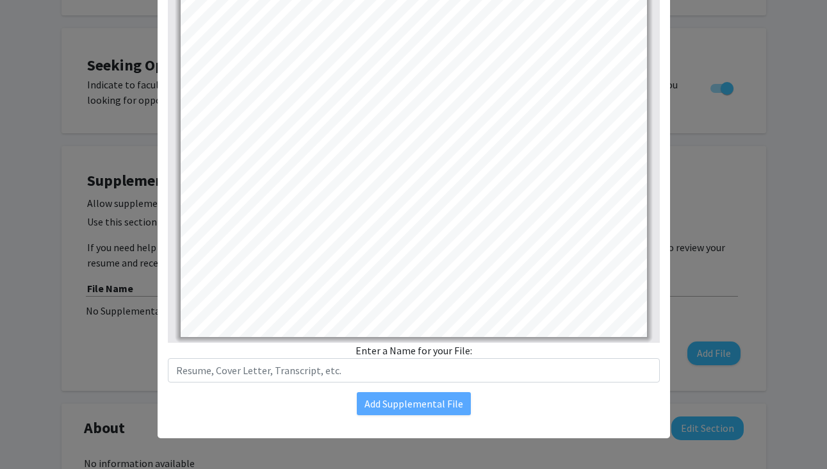
scroll to position [138, 0]
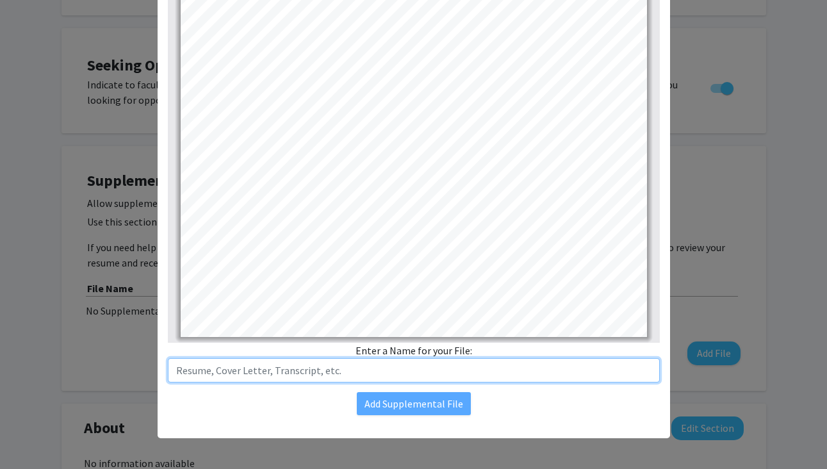
click at [423, 373] on input "text" at bounding box center [414, 370] width 492 height 24
type input "Resume"
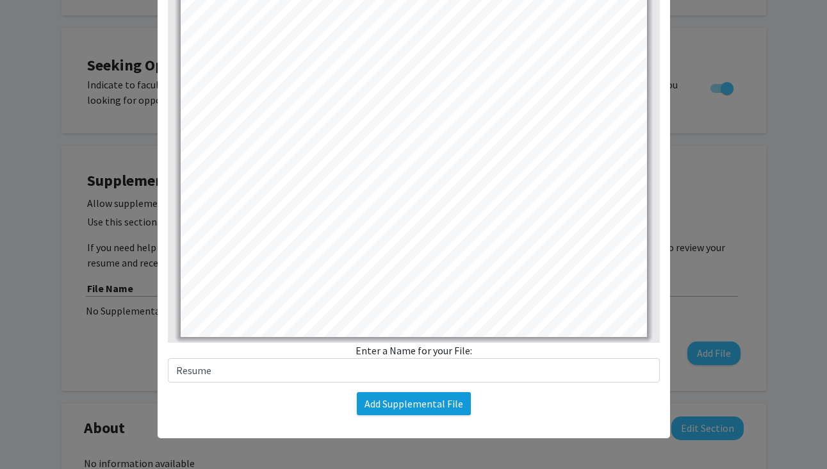
click at [427, 402] on button "Add Supplemental File" at bounding box center [414, 403] width 114 height 23
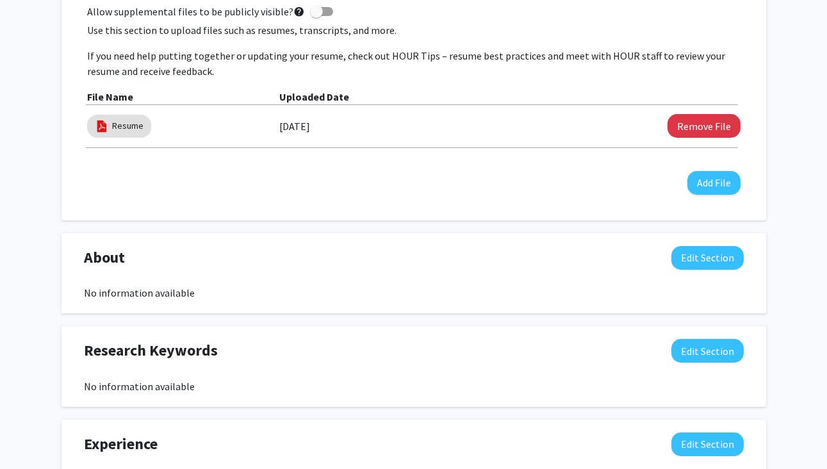
scroll to position [405, 0]
click at [693, 257] on button "Edit Section" at bounding box center [707, 257] width 72 height 24
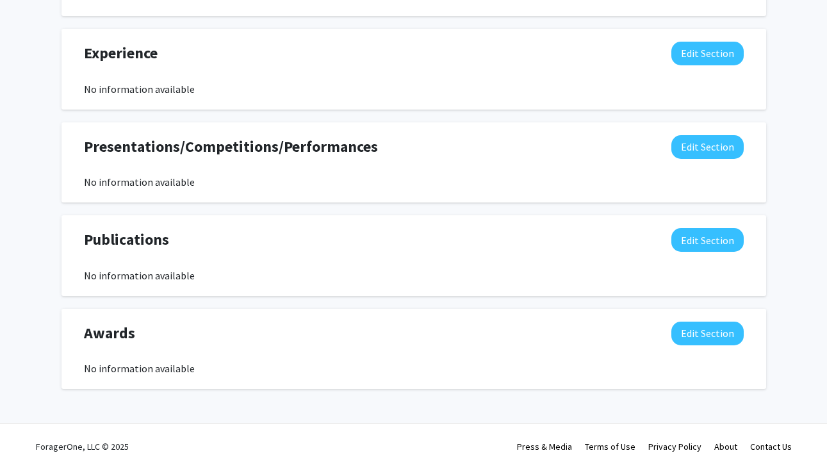
scroll to position [1076, 0]
click at [720, 241] on button "Edit Section" at bounding box center [707, 240] width 72 height 24
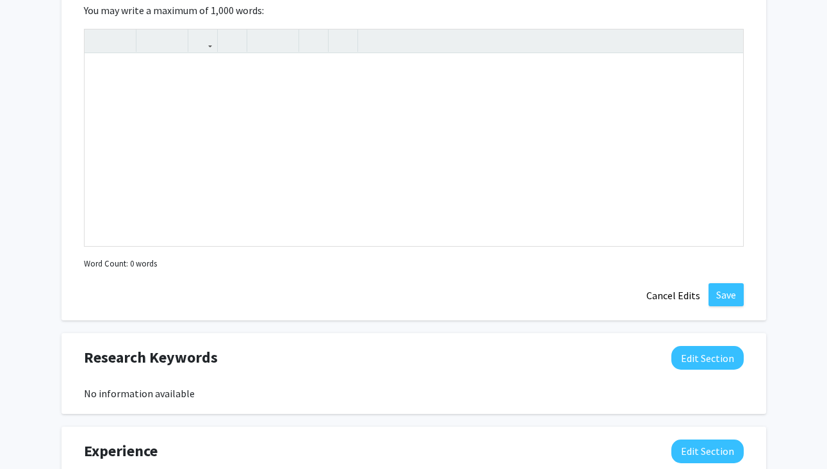
scroll to position [658, 0]
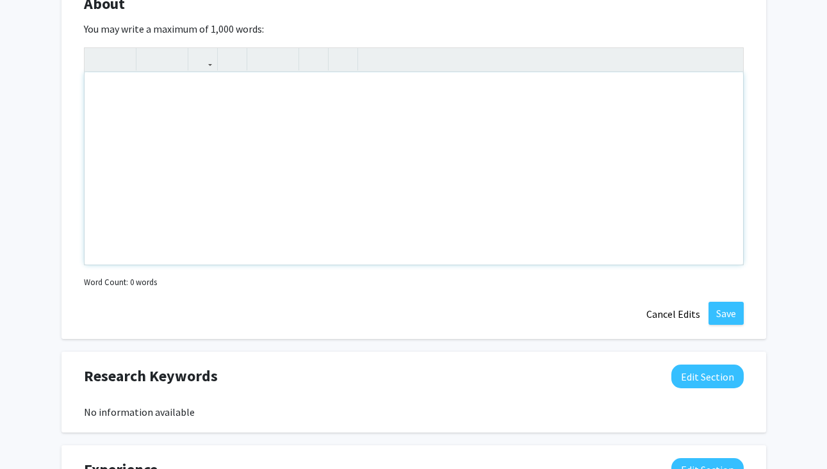
click at [350, 153] on div "Note to users with screen readers: Please deactivate our accessibility plugin f…" at bounding box center [414, 168] width 658 height 192
paste div "Note to users with screen readers: Please deactivate our accessibility plugin f…"
type textarea "<p>I am a final-year medical student from [GEOGRAPHIC_DATA][PERSON_NAME] in [GE…"
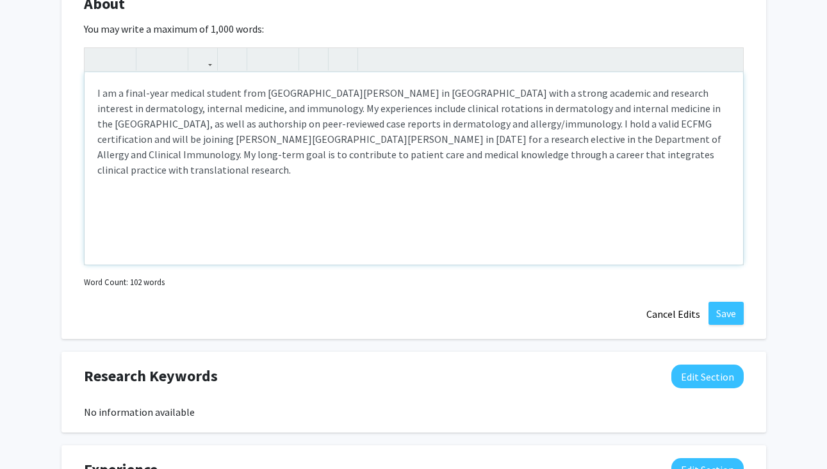
click at [639, 161] on p "I am a final-year medical student from [GEOGRAPHIC_DATA][PERSON_NAME] in [GEOGR…" at bounding box center [413, 131] width 633 height 92
drag, startPoint x: 459, startPoint y: 126, endPoint x: 610, endPoint y: 124, distance: 151.2
click at [610, 124] on p "I am a final-year medical student from [GEOGRAPHIC_DATA][PERSON_NAME] in [GEOGR…" at bounding box center [413, 131] width 633 height 92
click at [722, 320] on button "Save" at bounding box center [725, 313] width 35 height 23
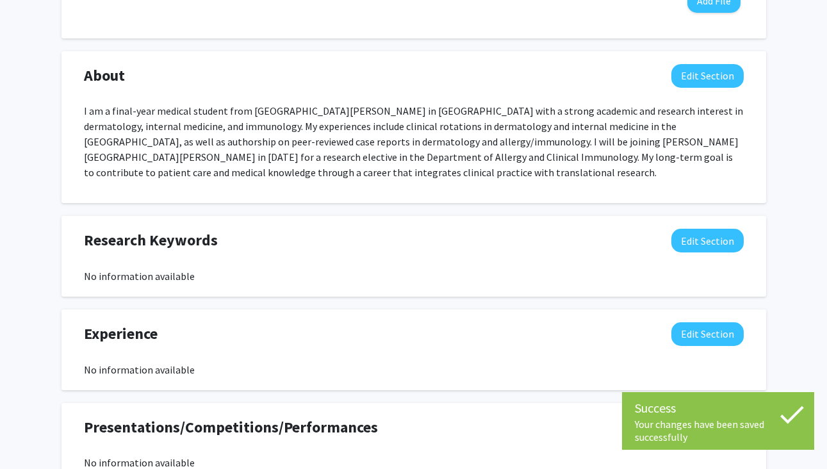
scroll to position [571, 0]
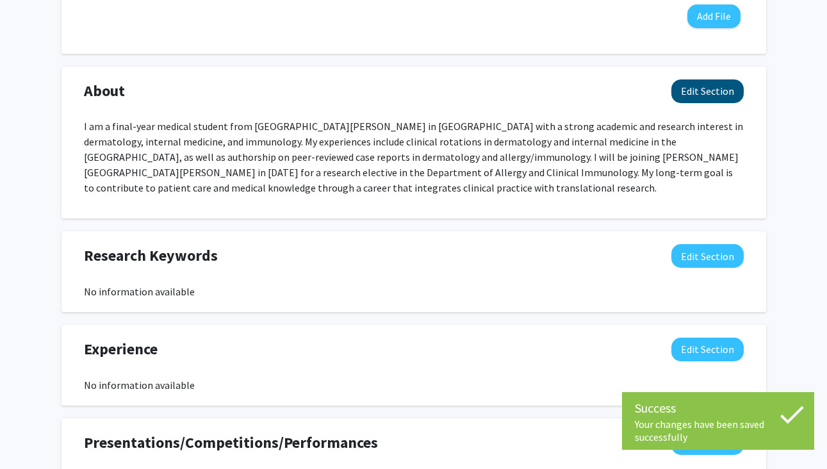
click at [708, 91] on button "Edit Section" at bounding box center [707, 91] width 72 height 24
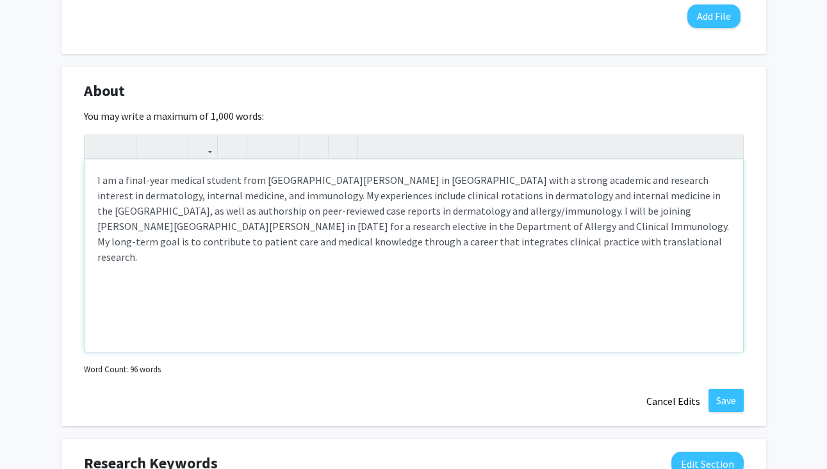
click at [294, 182] on p "I am a final-year medical student from [GEOGRAPHIC_DATA][PERSON_NAME] in [GEOGR…" at bounding box center [413, 218] width 633 height 92
click at [263, 181] on p "I am a final-year medical student from [GEOGRAPHIC_DATA][PERSON_NAME] in [GEOGR…" at bounding box center [413, 218] width 633 height 92
click at [314, 184] on p "I am a final-year medical student from [PERSON_NAME][GEOGRAPHIC_DATA] in [GEOGR…" at bounding box center [413, 218] width 633 height 92
click at [555, 192] on p "I am a final-year medical student from [PERSON_NAME][GEOGRAPHIC_DATA] in [GEOGR…" at bounding box center [413, 218] width 633 height 92
click at [733, 400] on button "Save" at bounding box center [725, 400] width 35 height 23
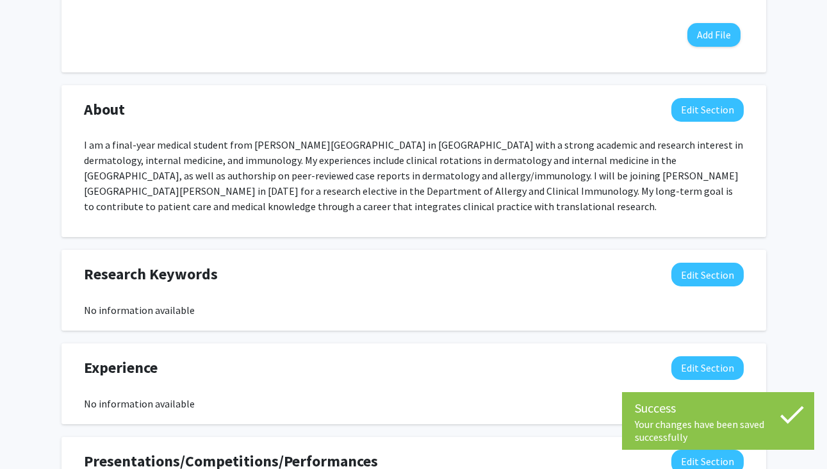
scroll to position [555, 0]
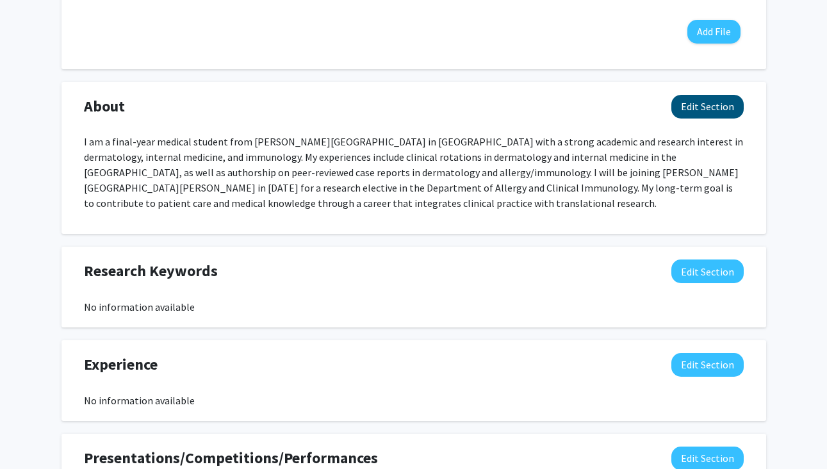
click at [698, 104] on button "Edit Section" at bounding box center [707, 107] width 72 height 24
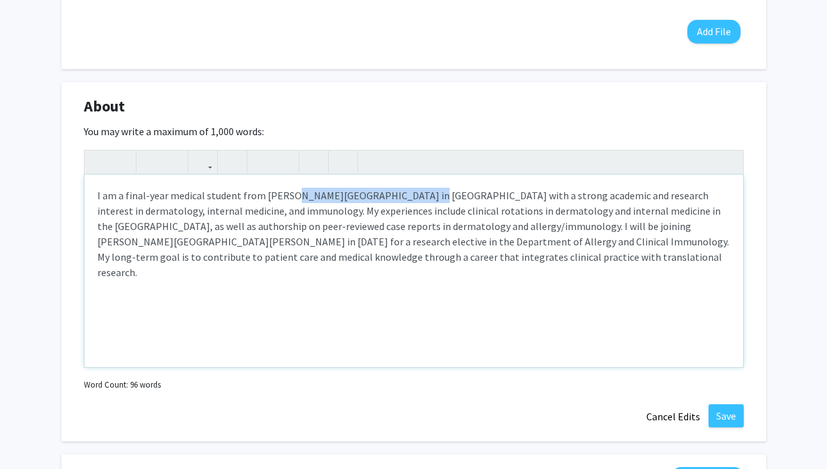
drag, startPoint x: 393, startPoint y: 200, endPoint x: 286, endPoint y: 195, distance: 107.7
click at [286, 195] on p "I am a final-year medical student from [PERSON_NAME][GEOGRAPHIC_DATA] in [GEOGR…" at bounding box center [413, 234] width 633 height 92
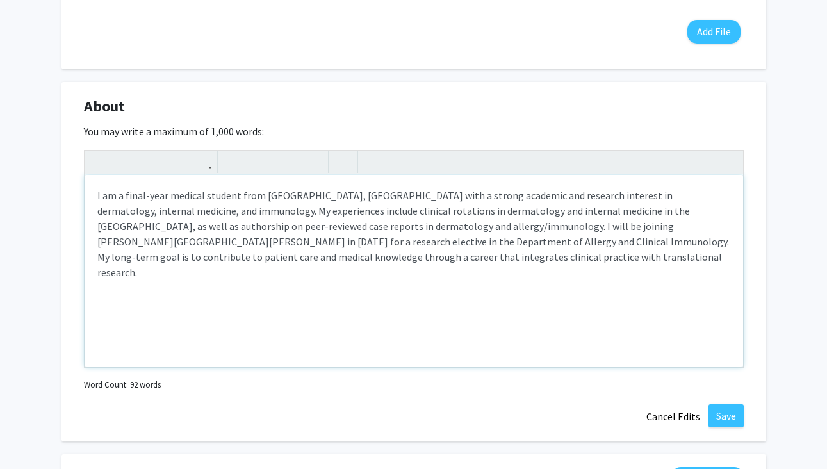
type textarea "<p>I am a final-year medical student from [GEOGRAPHIC_DATA], [GEOGRAPHIC_DATA],…"
click at [540, 268] on div "I am a final-year medical student from [GEOGRAPHIC_DATA], [GEOGRAPHIC_DATA], wi…" at bounding box center [414, 271] width 658 height 192
click at [726, 417] on button "Save" at bounding box center [725, 415] width 35 height 23
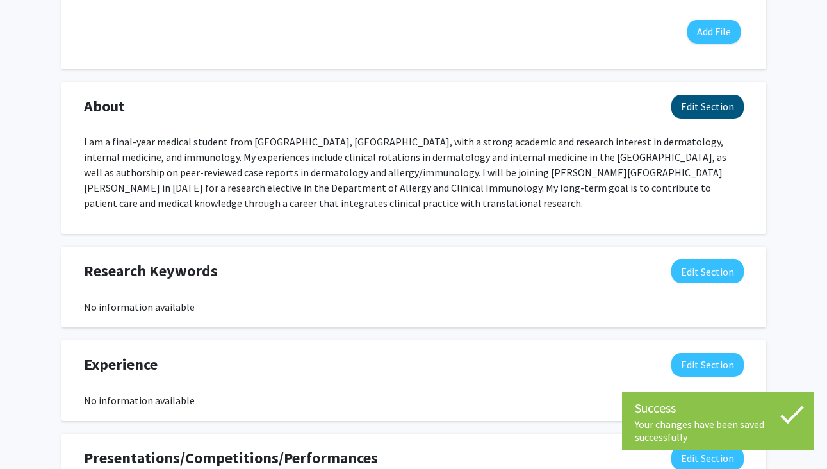
click at [721, 118] on button "Edit Section" at bounding box center [707, 107] width 72 height 24
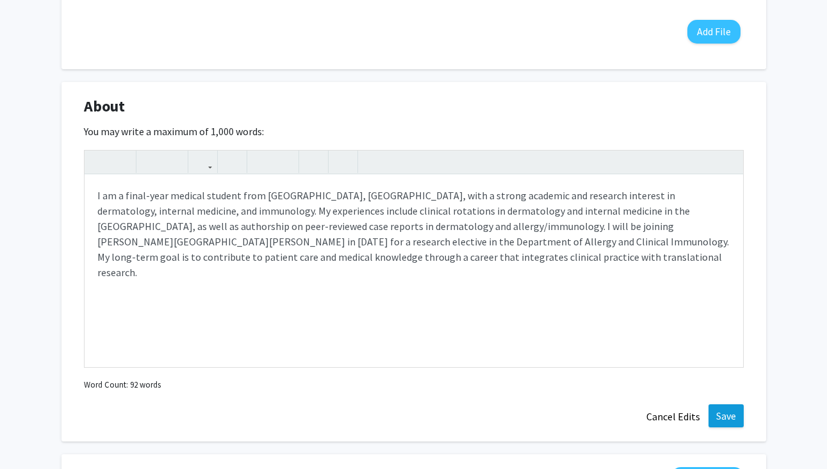
click at [728, 412] on button "Save" at bounding box center [725, 415] width 35 height 23
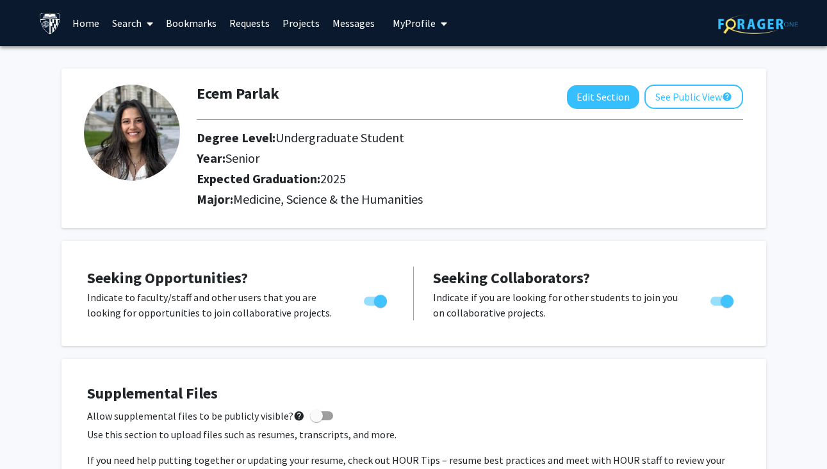
scroll to position [0, 0]
click at [675, 99] on button "See Public View help" at bounding box center [693, 97] width 99 height 24
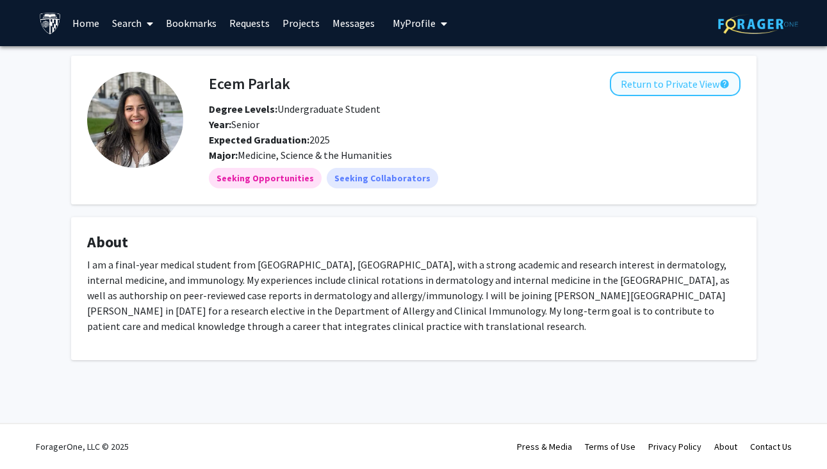
click at [656, 91] on button "Return to Private View help" at bounding box center [675, 84] width 131 height 24
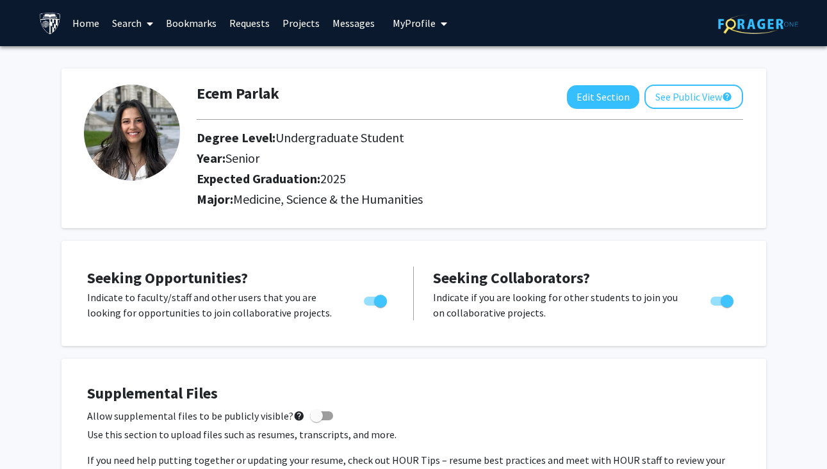
click at [343, 22] on link "Messages" at bounding box center [353, 23] width 55 height 45
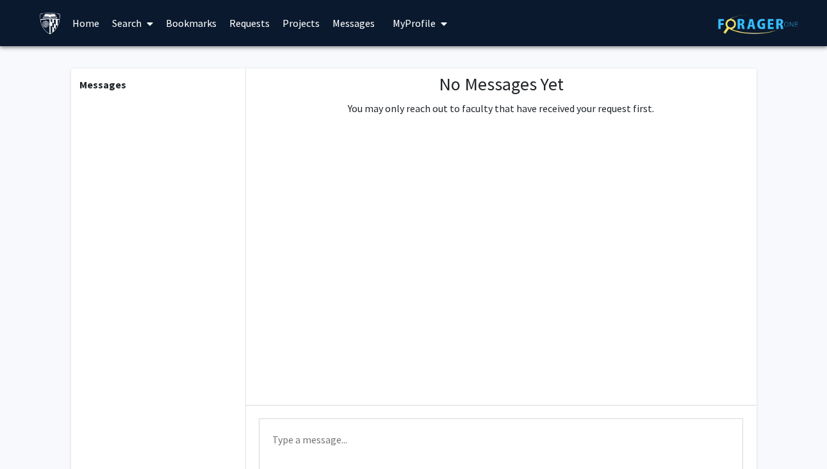
click at [214, 21] on link "Bookmarks" at bounding box center [190, 23] width 63 height 45
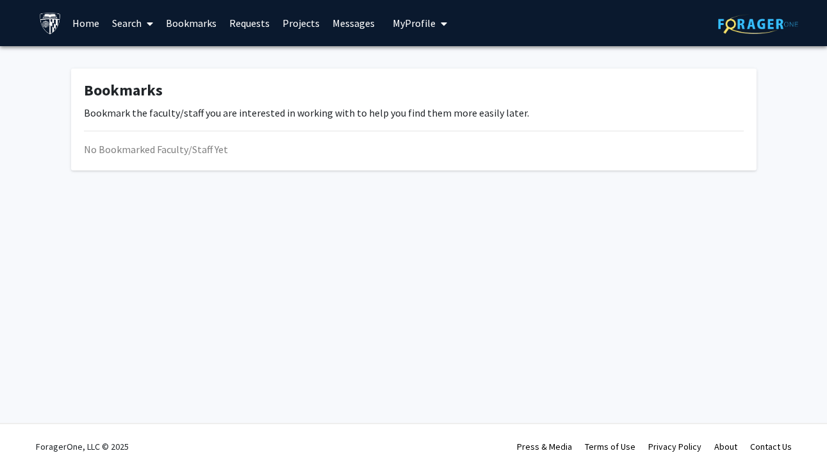
click at [256, 20] on link "Requests" at bounding box center [249, 23] width 53 height 45
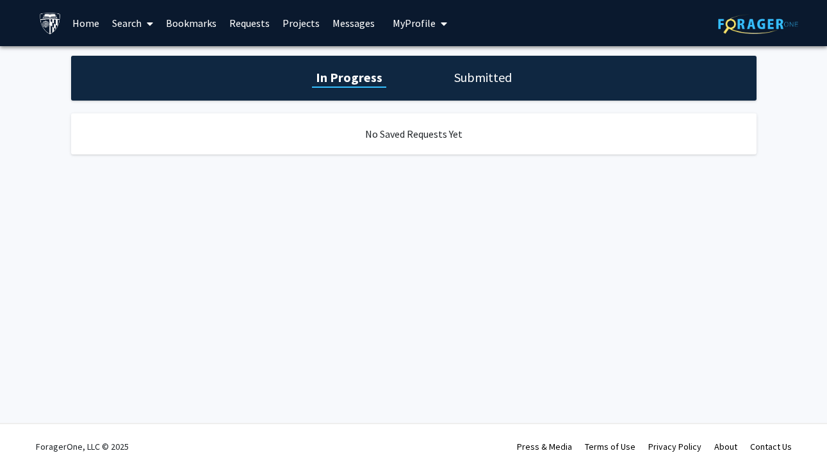
click at [143, 26] on span at bounding box center [148, 23] width 12 height 45
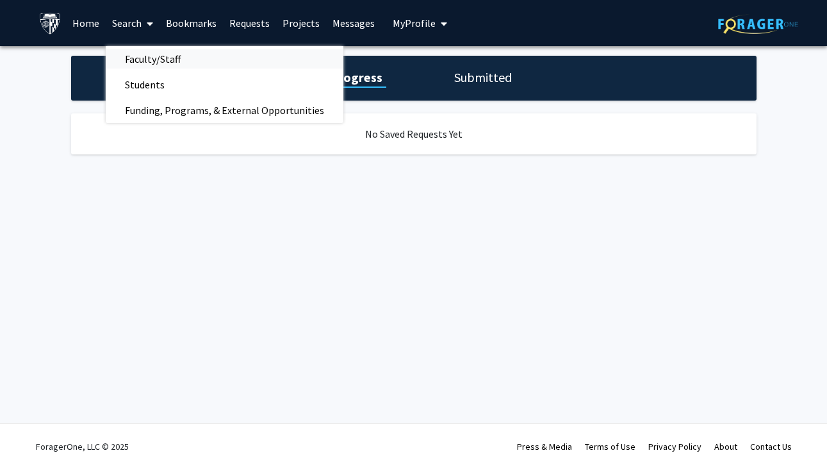
click at [163, 55] on span "Faculty/Staff" at bounding box center [153, 59] width 94 height 26
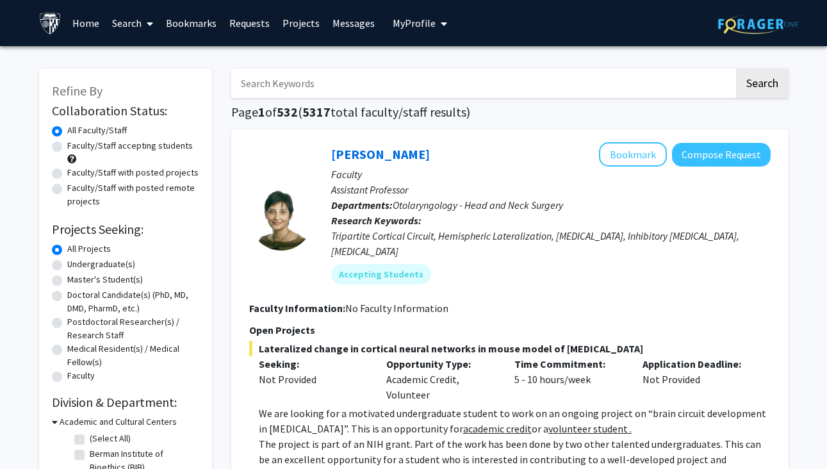
click at [260, 85] on input "Search Keywords" at bounding box center [482, 83] width 503 height 29
type input "allergy"
click at [761, 85] on button "Search" at bounding box center [762, 83] width 53 height 29
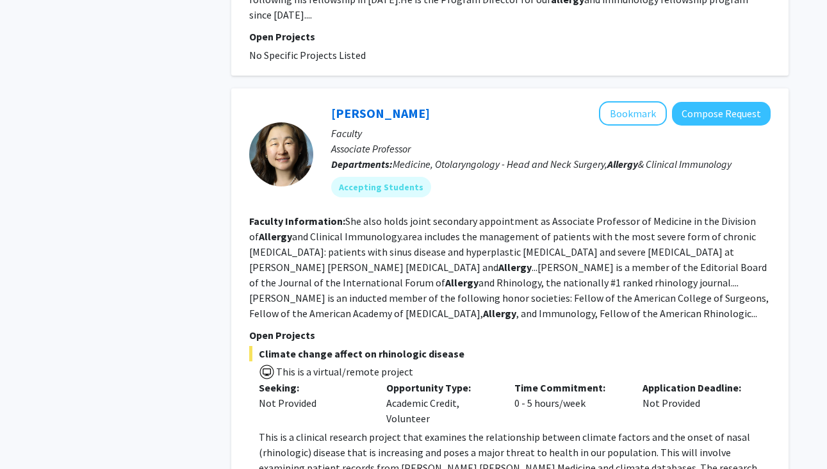
scroll to position [2350, 0]
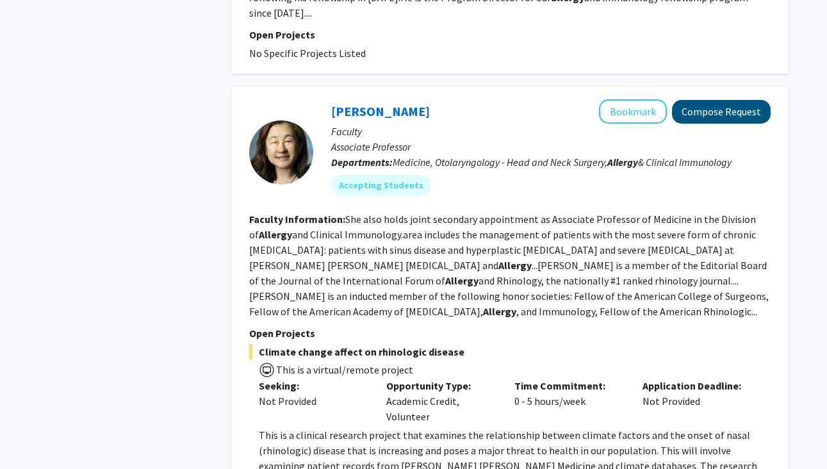
click at [735, 100] on button "Compose Request" at bounding box center [721, 112] width 99 height 24
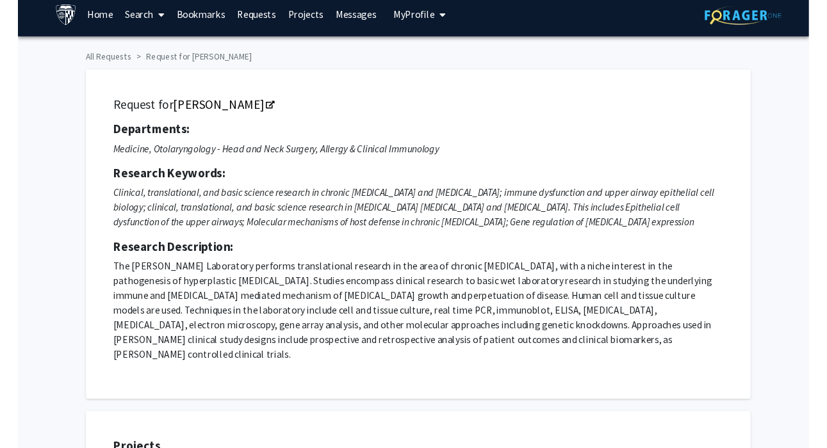
scroll to position [13, 0]
